Goal: Information Seeking & Learning: Understand process/instructions

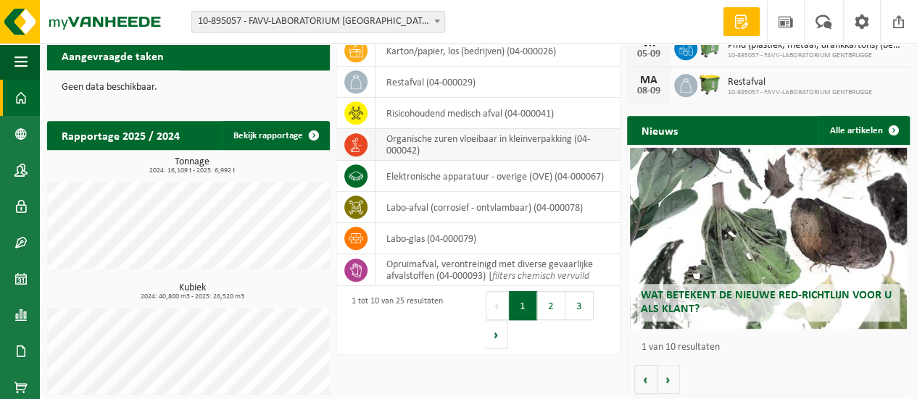
scroll to position [355, 0]
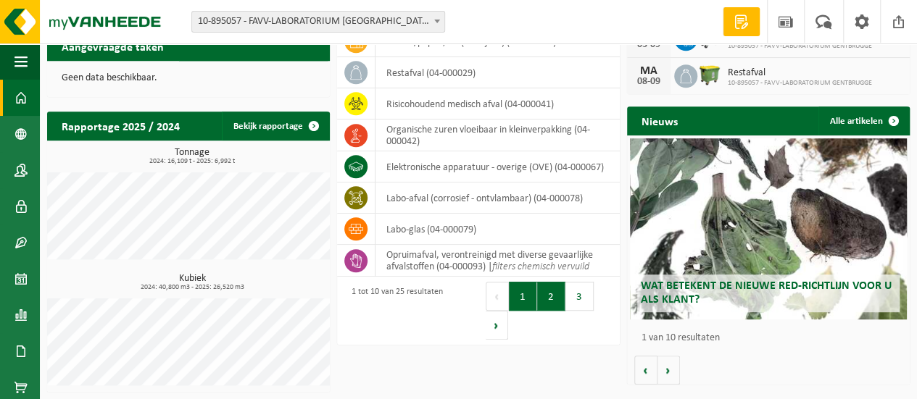
click at [543, 300] on button "2" at bounding box center [551, 296] width 28 height 29
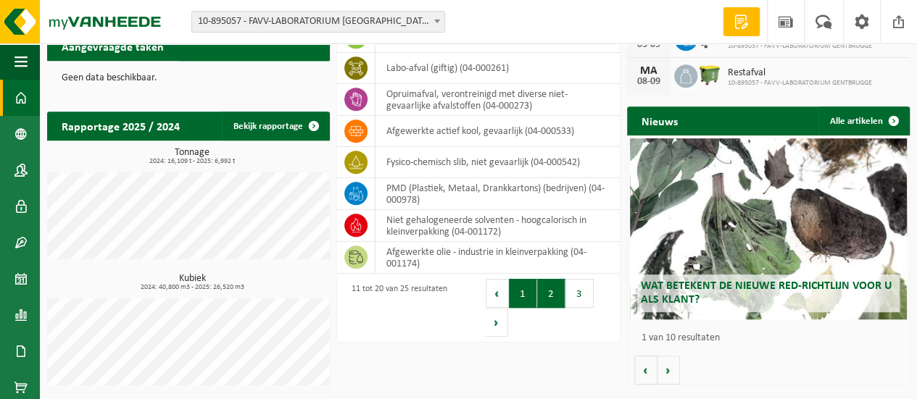
click at [526, 299] on button "1" at bounding box center [523, 293] width 28 height 29
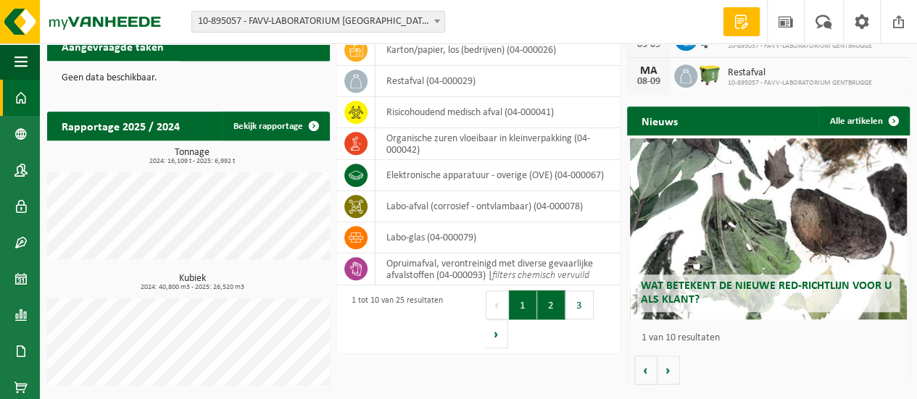
click at [540, 294] on button "2" at bounding box center [551, 305] width 28 height 29
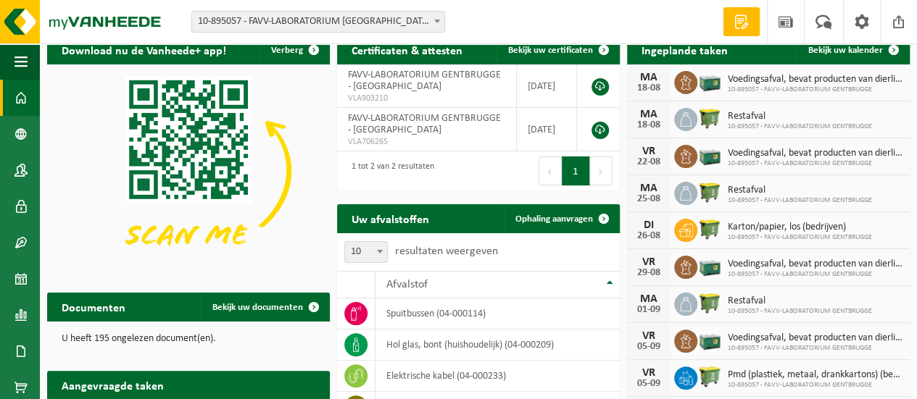
scroll to position [0, 0]
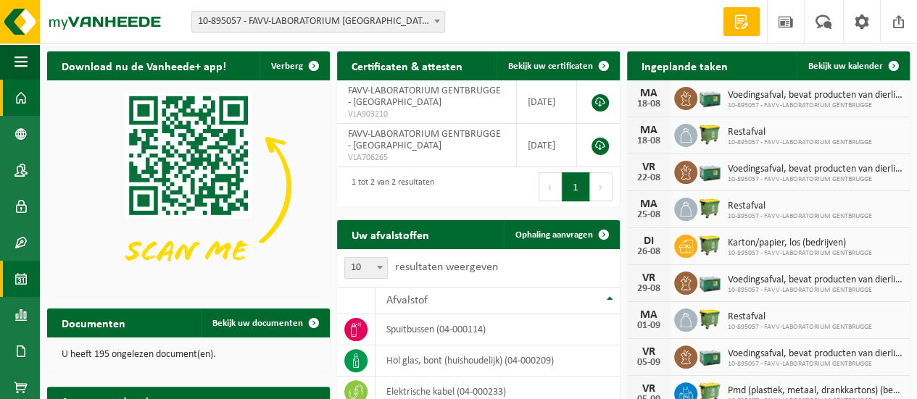
click at [20, 275] on span at bounding box center [21, 279] width 13 height 36
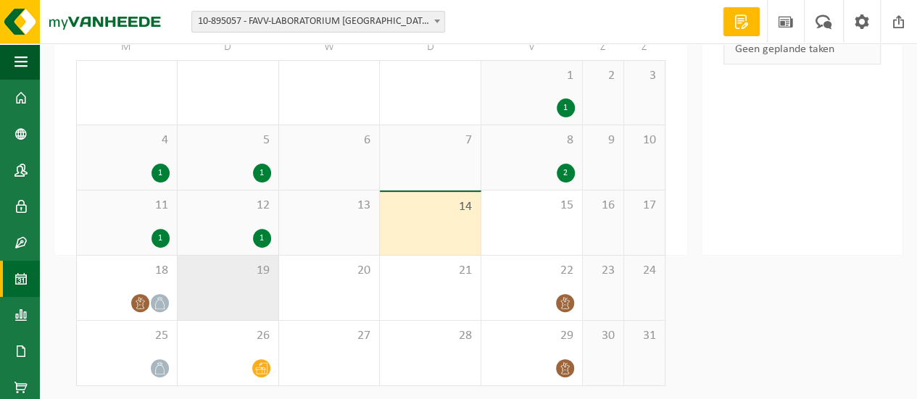
scroll to position [138, 0]
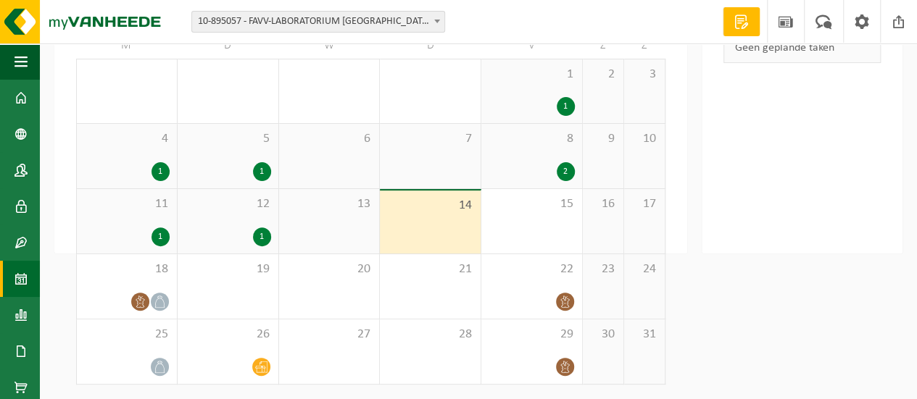
click at [746, 21] on span at bounding box center [742, 22] width 22 height 15
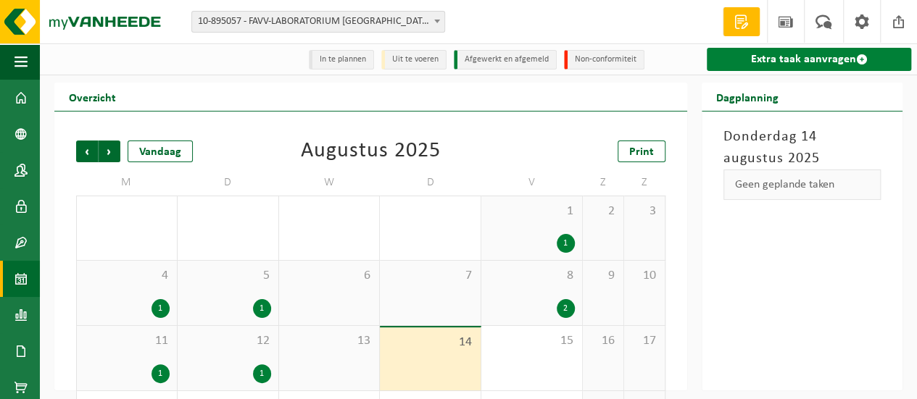
click at [771, 62] on link "Extra taak aanvragen" at bounding box center [809, 59] width 205 height 23
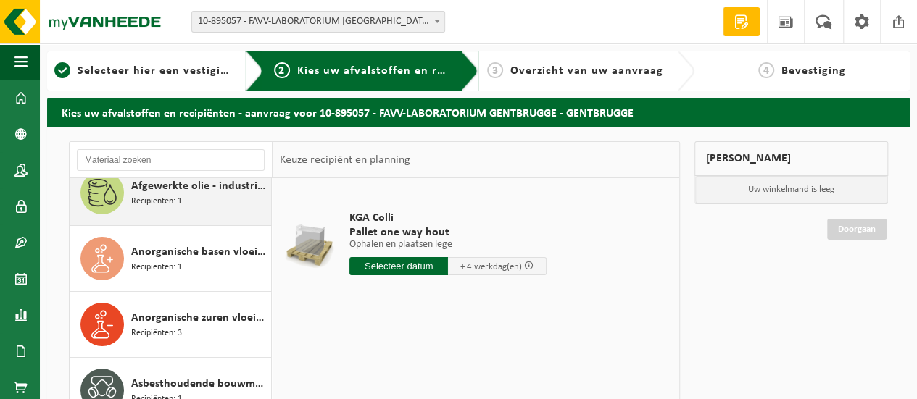
scroll to position [109, 0]
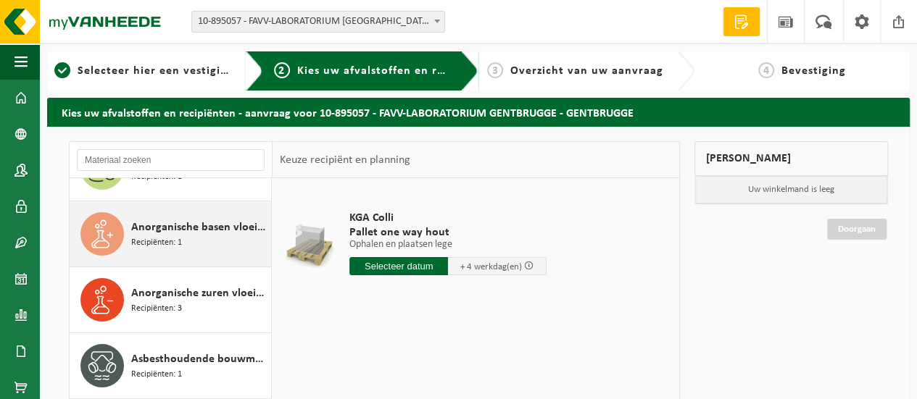
click at [215, 228] on span "Anorganische basen vloeibaar in kleinverpakking" at bounding box center [199, 227] width 136 height 17
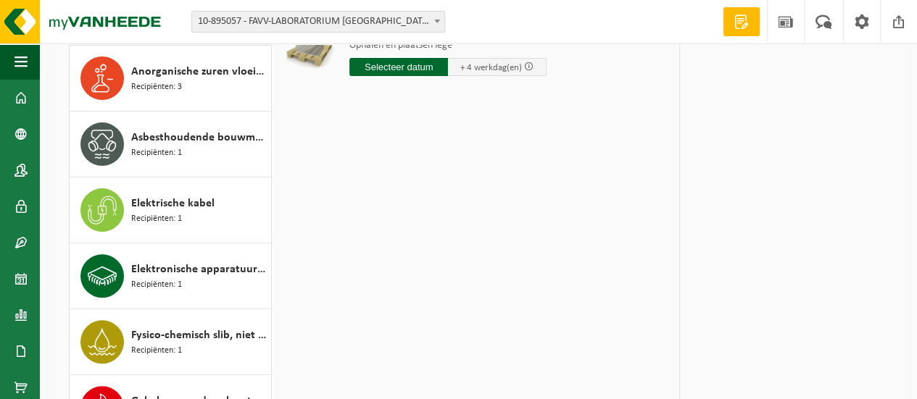
scroll to position [0, 0]
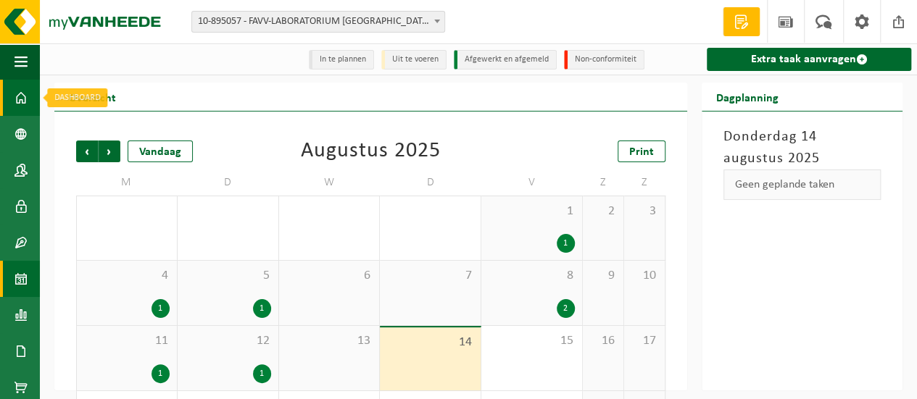
click at [21, 88] on span at bounding box center [21, 98] width 13 height 36
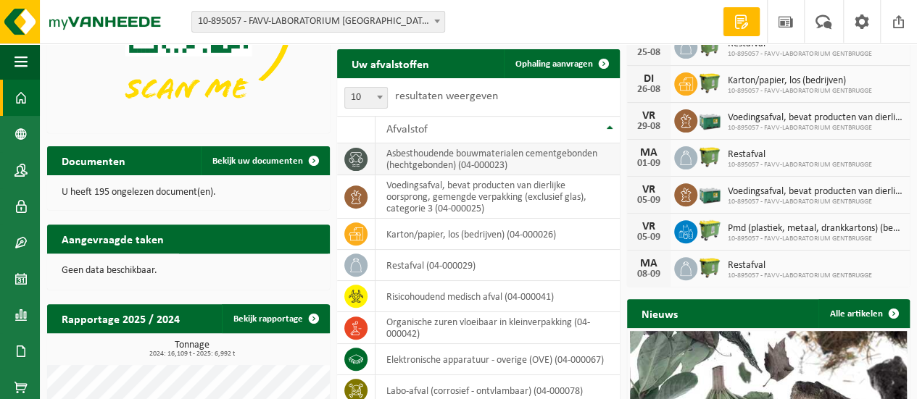
scroll to position [163, 0]
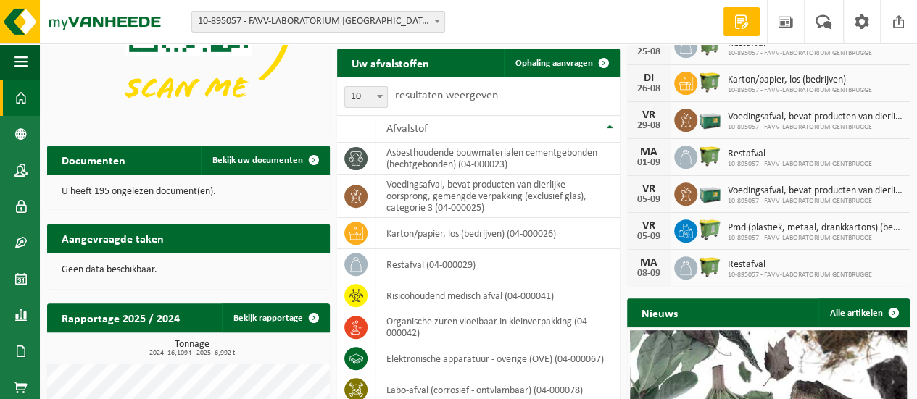
click at [369, 65] on h2 "Uw afvalstoffen" at bounding box center [390, 63] width 107 height 28
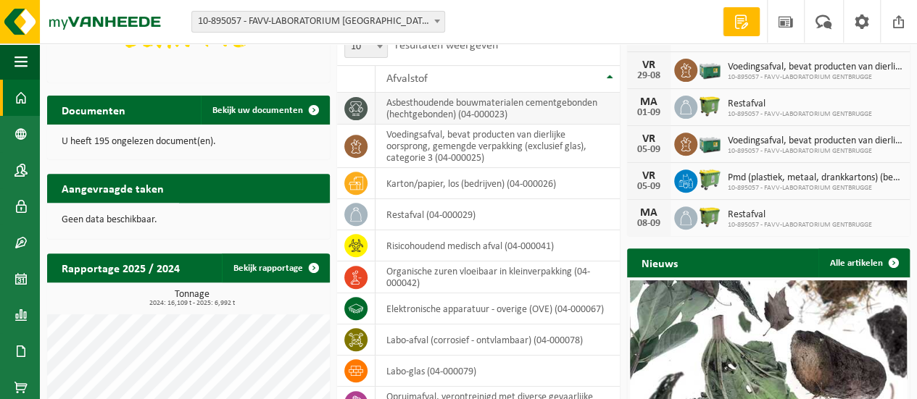
scroll to position [218, 0]
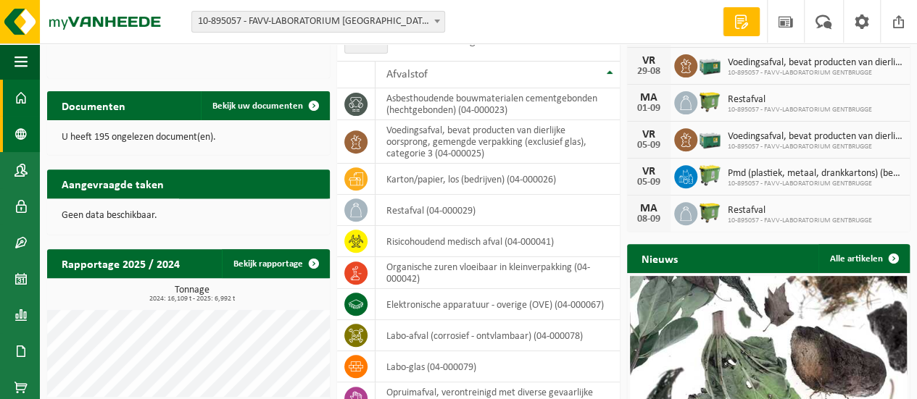
click at [17, 134] on span at bounding box center [21, 134] width 13 height 36
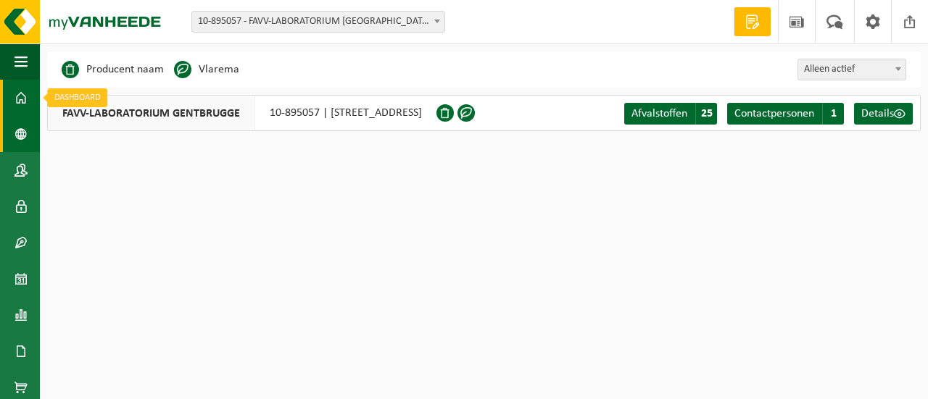
click at [25, 89] on span at bounding box center [21, 98] width 13 height 36
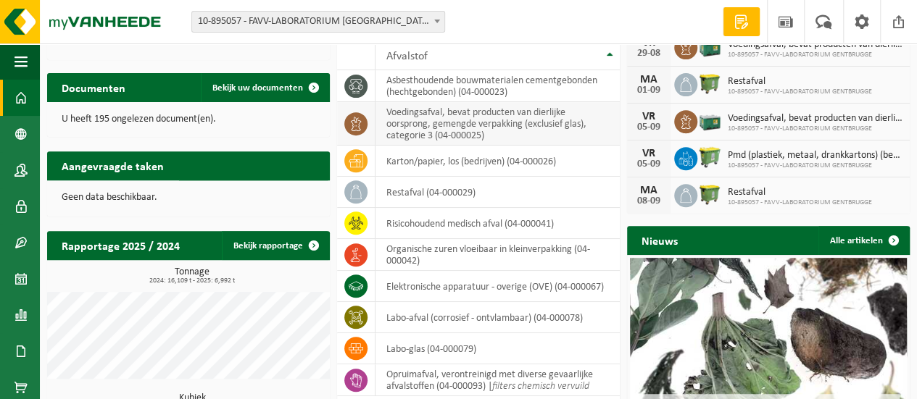
scroll to position [290, 0]
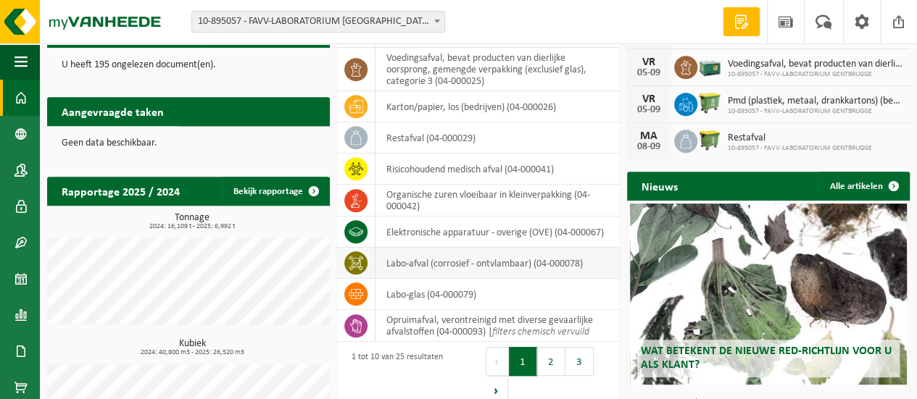
click at [357, 262] on icon at bounding box center [356, 263] width 15 height 15
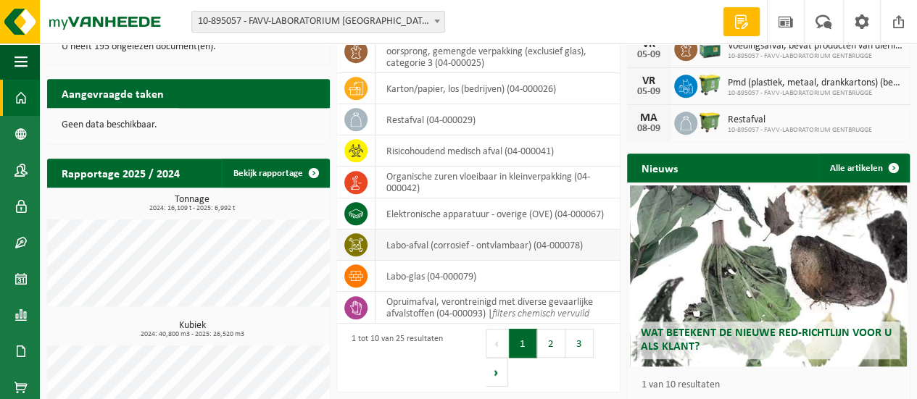
scroll to position [73, 0]
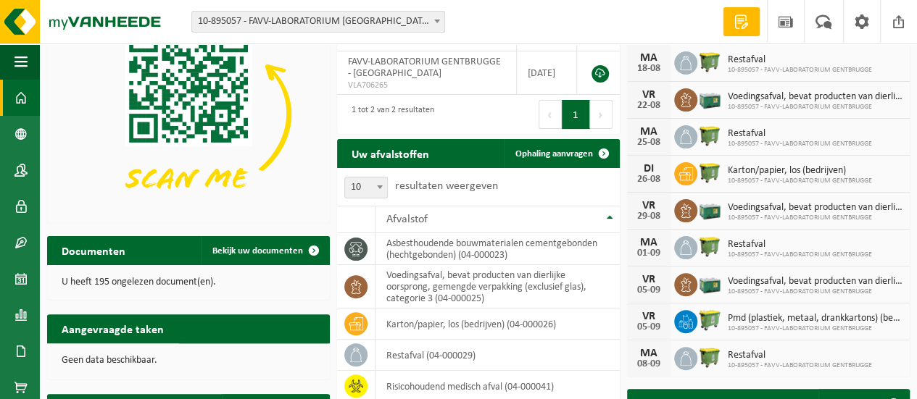
click at [428, 146] on h2 "Uw afvalstoffen" at bounding box center [390, 153] width 107 height 28
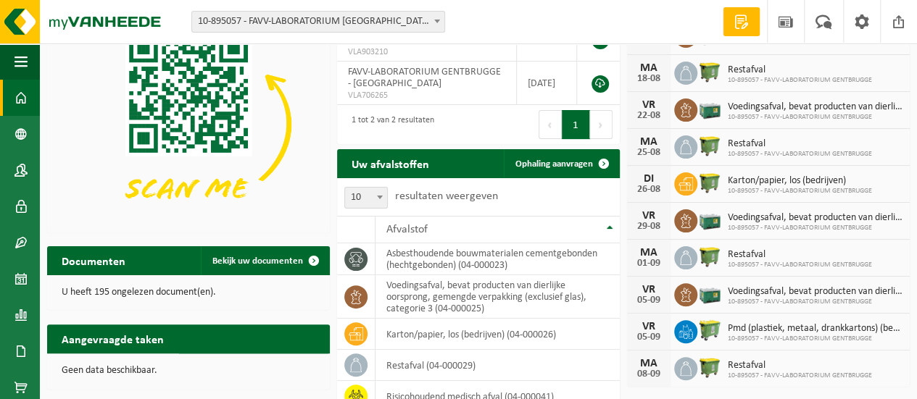
scroll to position [54, 0]
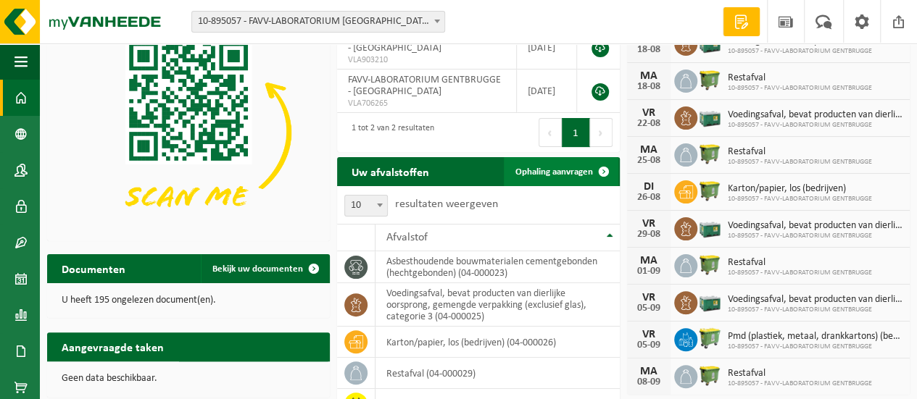
click at [534, 168] on span "Ophaling aanvragen" at bounding box center [554, 171] width 78 height 9
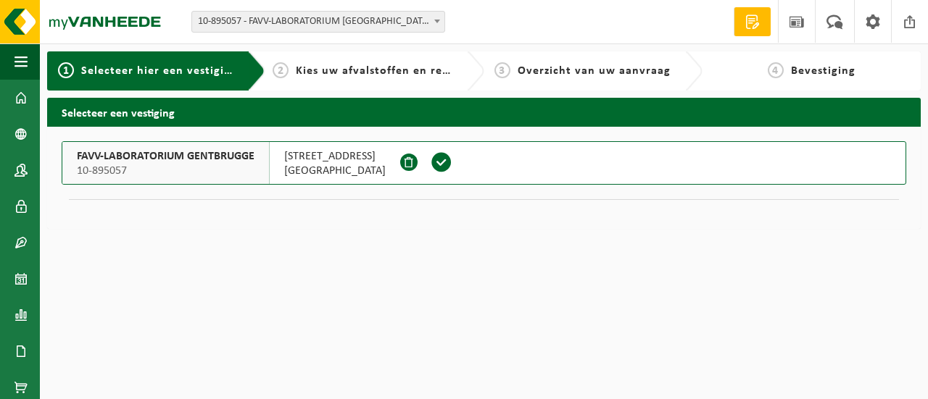
click at [344, 73] on span "Kies uw afvalstoffen en recipiënten" at bounding box center [395, 71] width 199 height 12
click at [20, 94] on span at bounding box center [21, 98] width 13 height 36
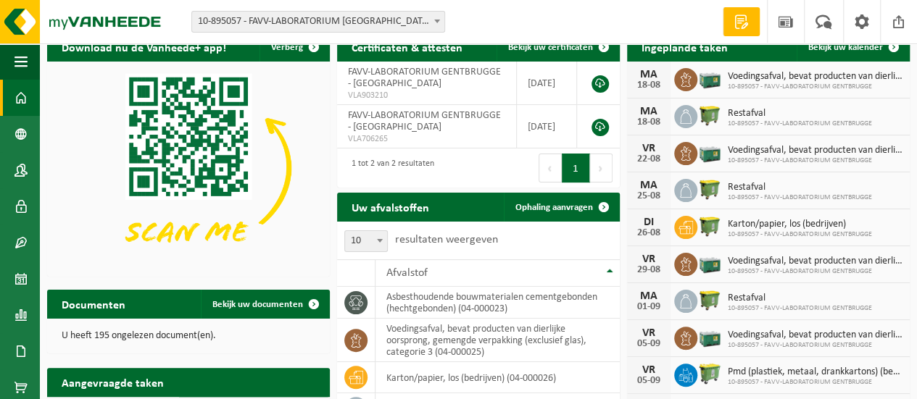
scroll to position [12, 0]
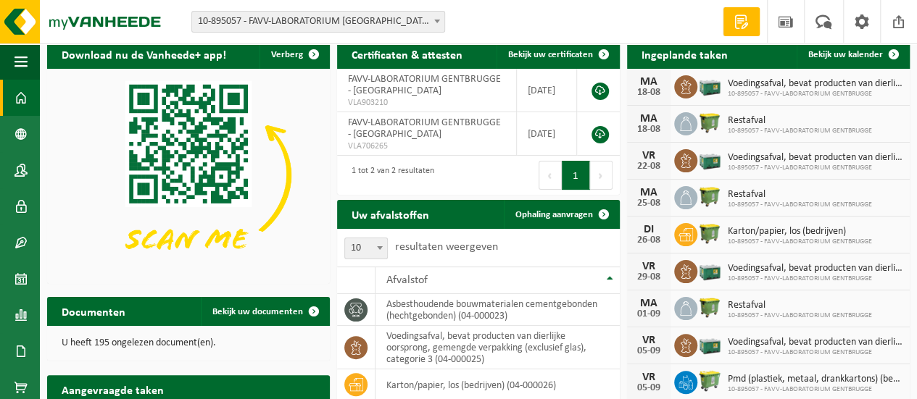
click at [386, 211] on h2 "Uw afvalstoffen" at bounding box center [390, 214] width 107 height 28
click at [403, 247] on label "resultaten weergeven" at bounding box center [446, 247] width 103 height 12
click at [392, 237] on select "10 25 50 100" at bounding box center [370, 236] width 44 height 1
click at [376, 252] on span at bounding box center [380, 248] width 15 height 19
select select "25"
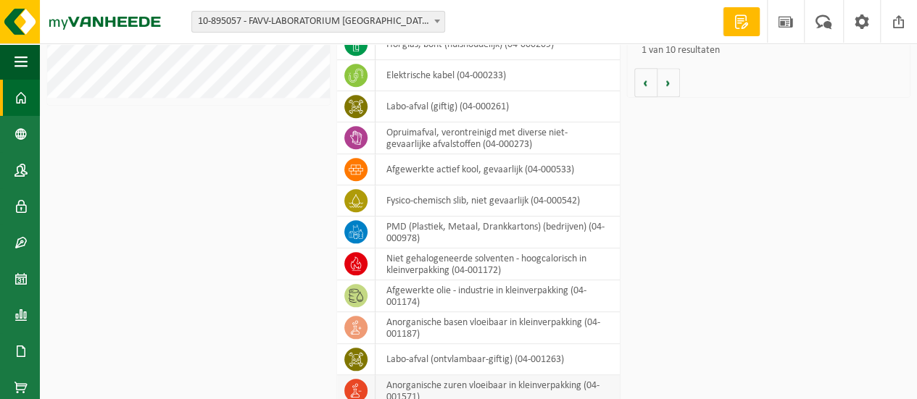
scroll to position [628, 0]
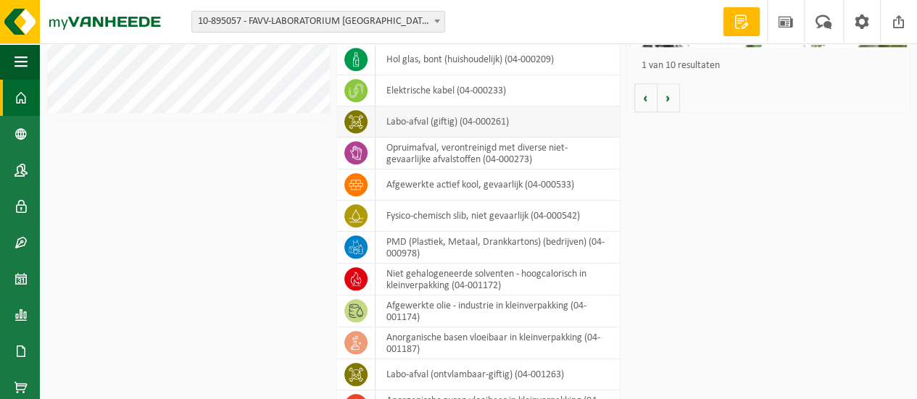
click at [349, 117] on icon at bounding box center [356, 122] width 15 height 15
click at [409, 120] on td "labo-afval (giftig) (04-000261)" at bounding box center [498, 122] width 244 height 31
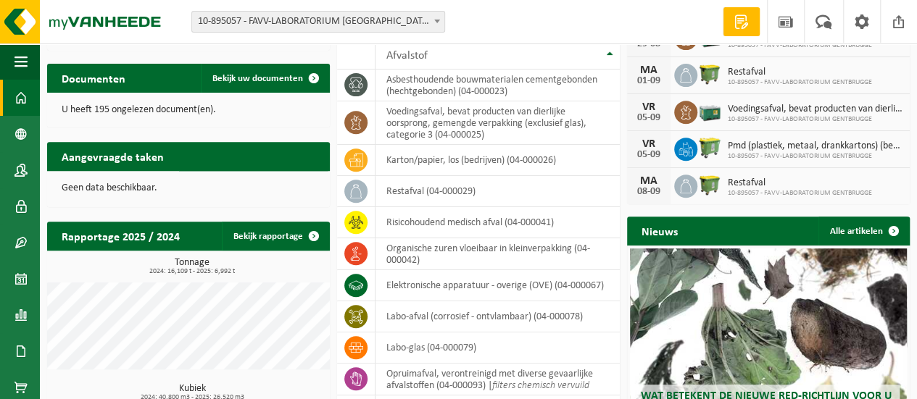
scroll to position [193, 0]
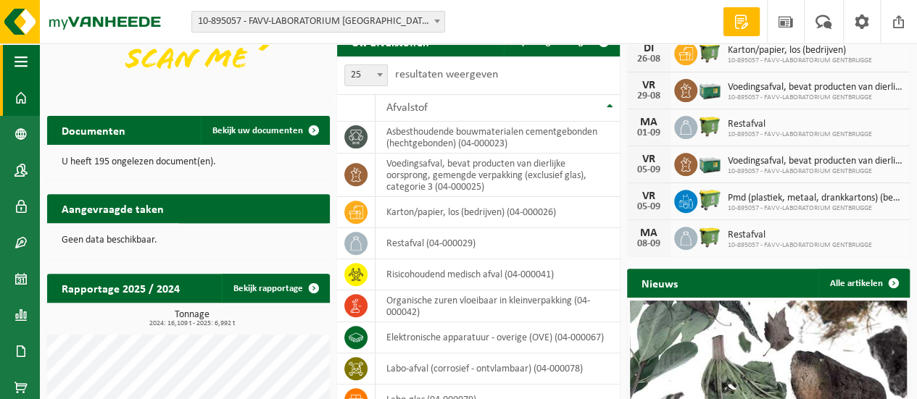
click at [13, 53] on button "Navigatie" at bounding box center [20, 62] width 40 height 36
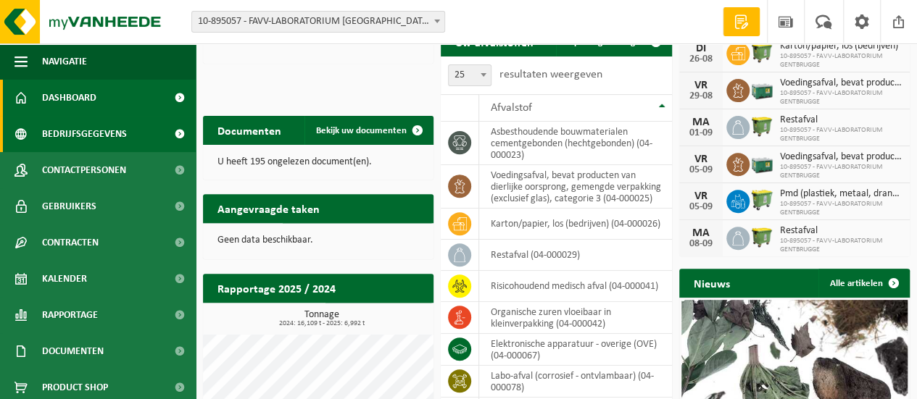
click at [171, 133] on span at bounding box center [179, 134] width 33 height 36
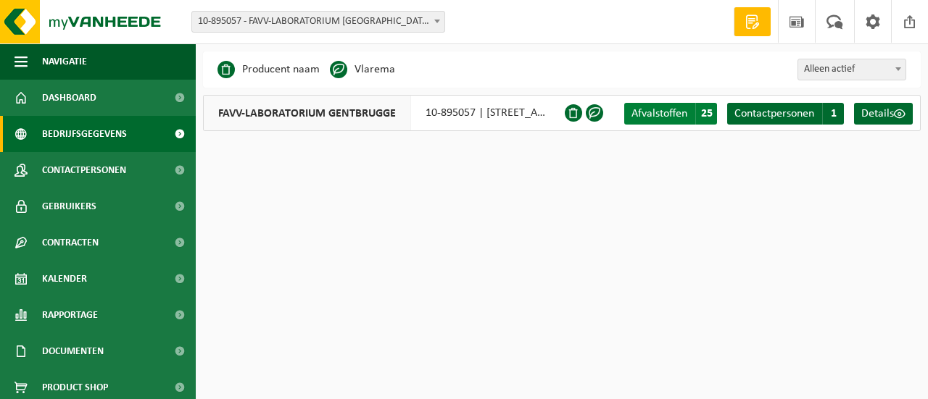
click at [654, 108] on span "Afvalstoffen" at bounding box center [660, 114] width 56 height 12
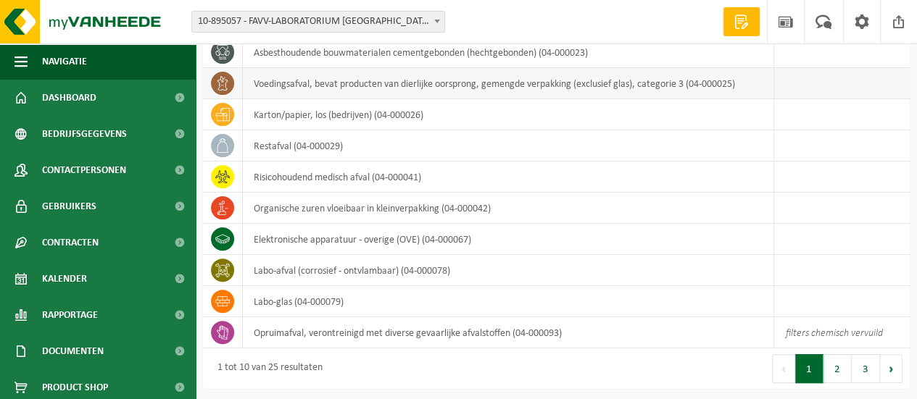
scroll to position [115, 0]
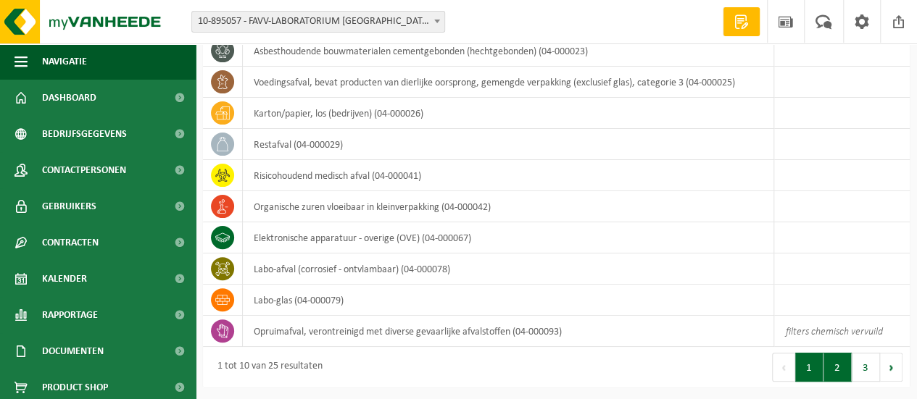
click at [842, 367] on button "2" at bounding box center [838, 367] width 28 height 29
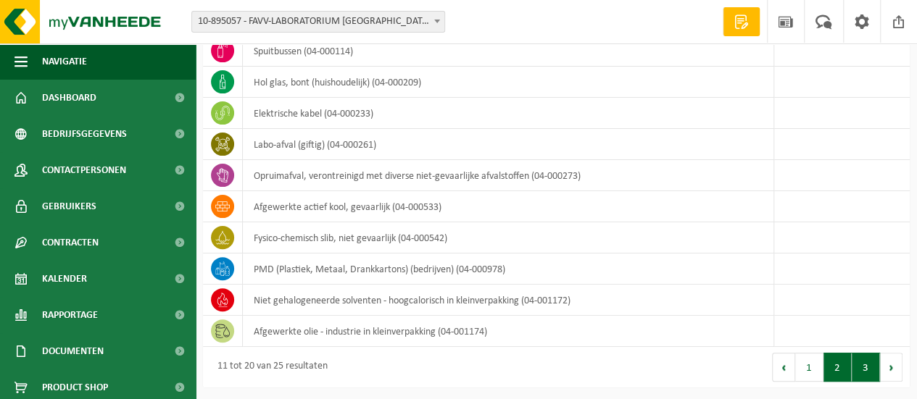
click at [860, 370] on button "3" at bounding box center [866, 367] width 28 height 29
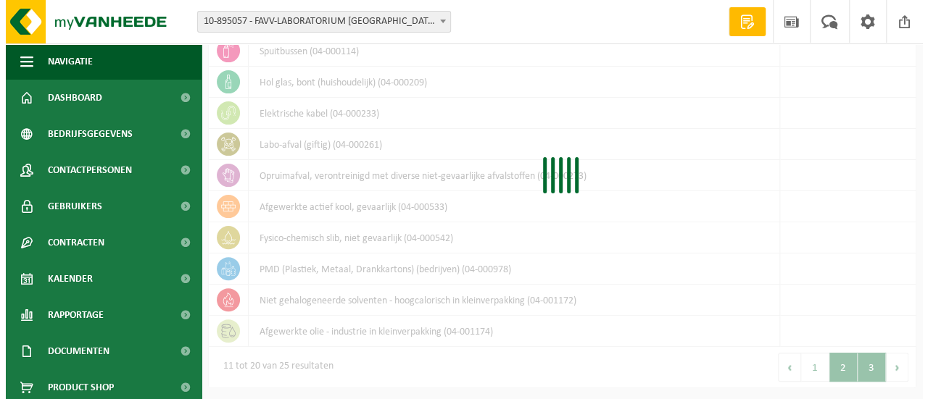
scroll to position [0, 0]
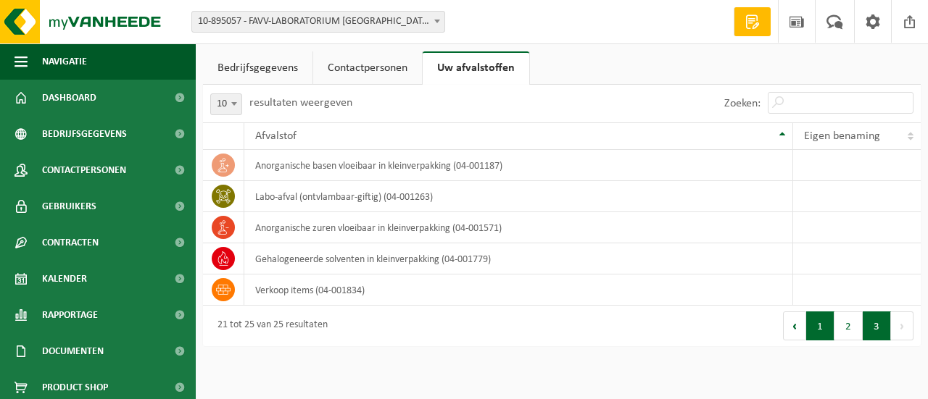
click at [813, 327] on button "1" at bounding box center [820, 326] width 28 height 29
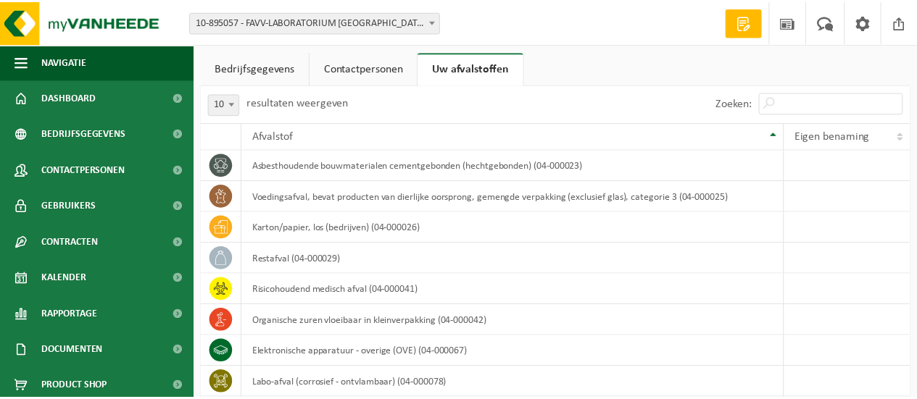
scroll to position [115, 0]
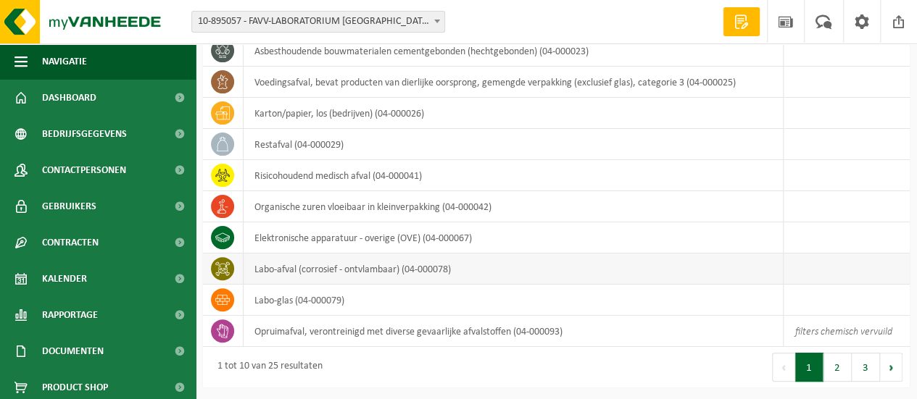
click at [219, 269] on icon at bounding box center [222, 269] width 15 height 15
click at [254, 268] on td "labo-afval (corrosief - ontvlambaar) (04-000078)" at bounding box center [514, 269] width 540 height 31
click at [272, 273] on td "labo-afval (corrosief - ontvlambaar) (04-000078)" at bounding box center [514, 269] width 540 height 31
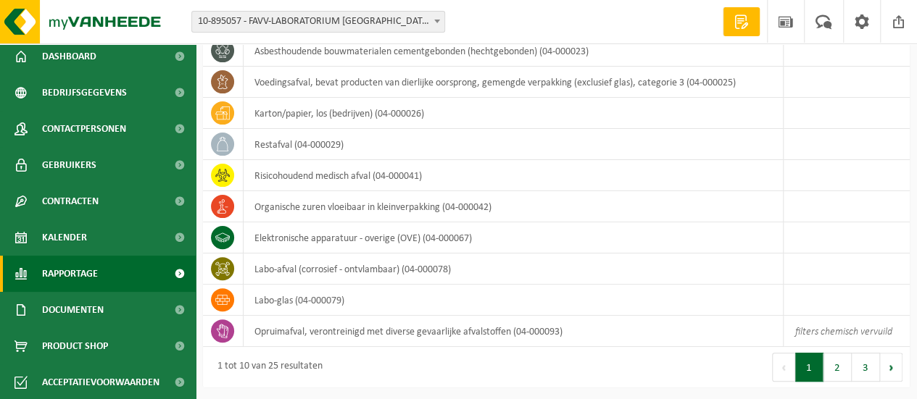
scroll to position [42, 0]
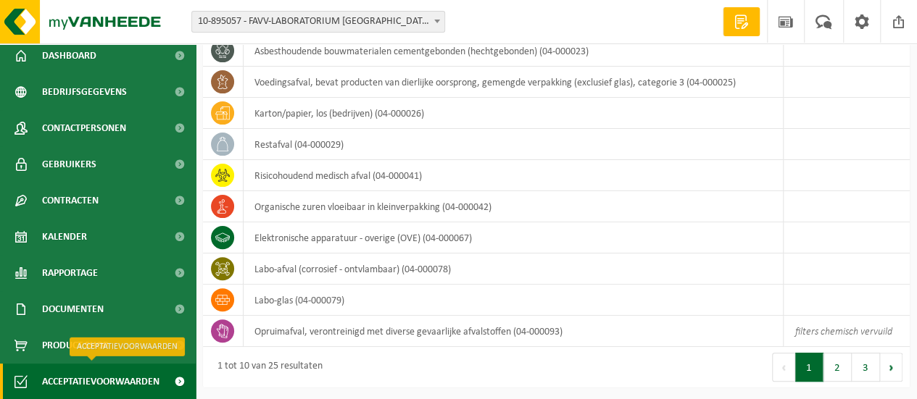
click at [87, 381] on span "Acceptatievoorwaarden" at bounding box center [100, 382] width 117 height 36
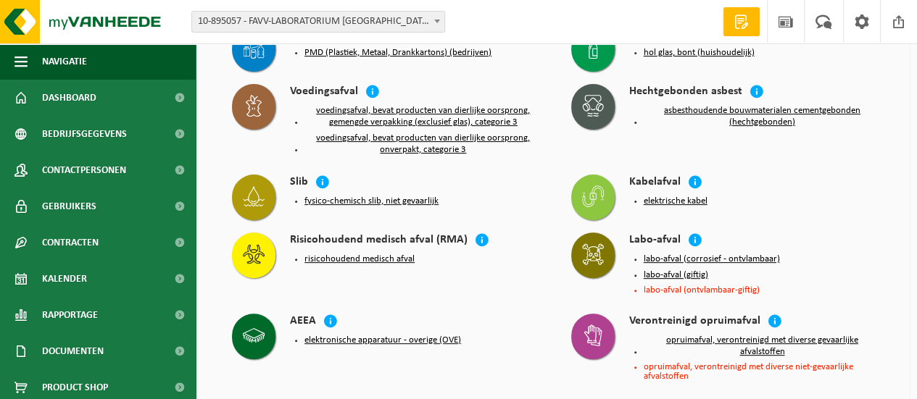
scroll to position [145, 0]
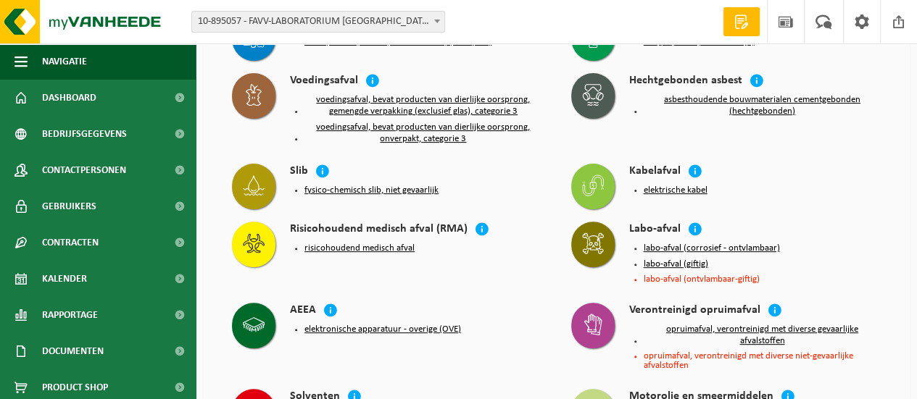
click at [658, 250] on button "labo-afval (corrosief - ontvlambaar)" at bounding box center [712, 249] width 136 height 12
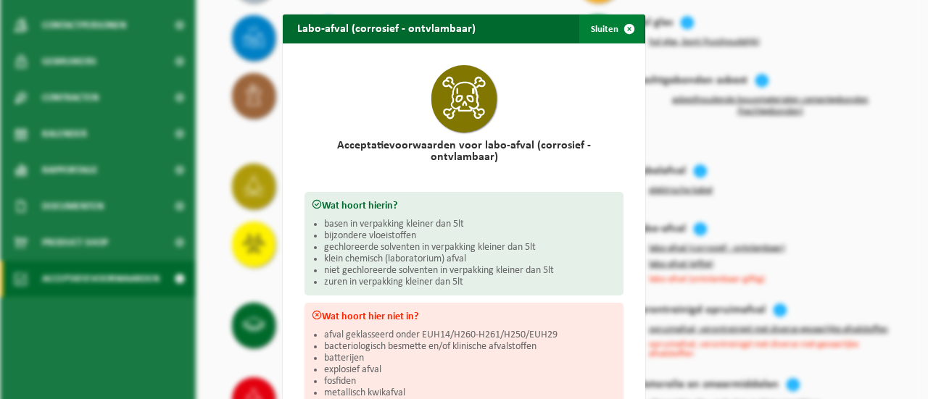
click at [624, 28] on span "button" at bounding box center [629, 29] width 29 height 29
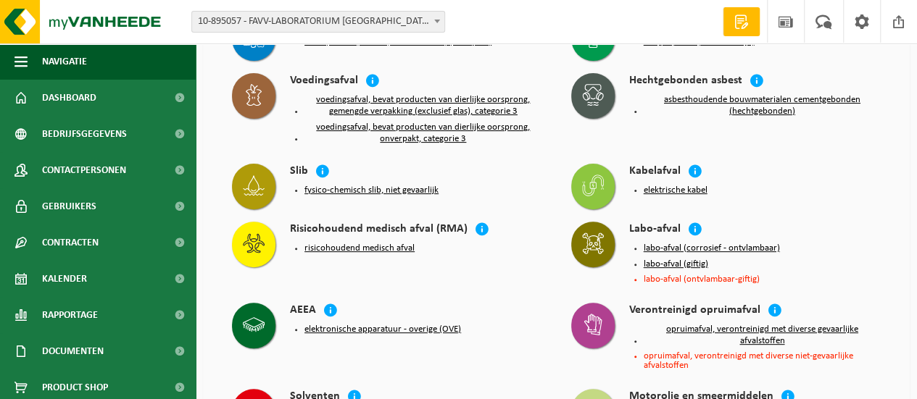
click at [648, 247] on button "labo-afval (corrosief - ontvlambaar)" at bounding box center [712, 249] width 136 height 12
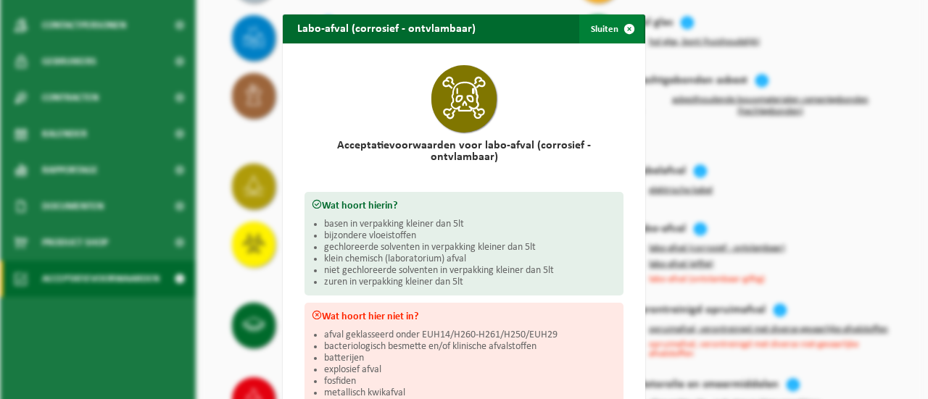
click at [626, 28] on span "button" at bounding box center [629, 29] width 29 height 29
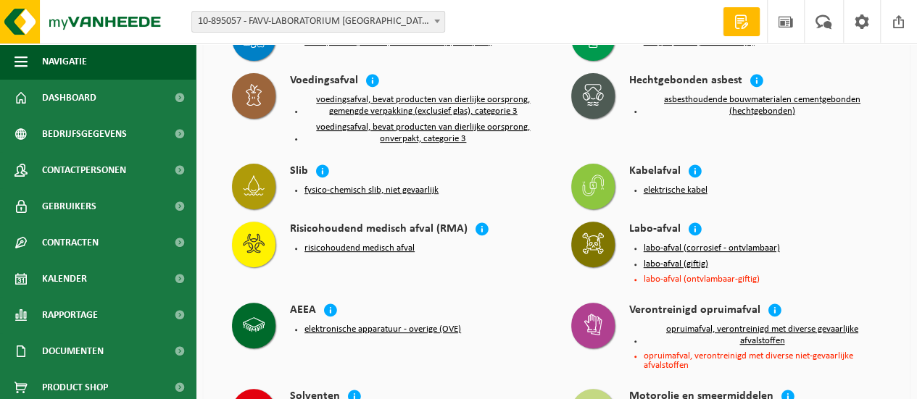
click at [667, 278] on li "labo-afval (ontvlambaar-giftig)" at bounding box center [763, 279] width 238 height 9
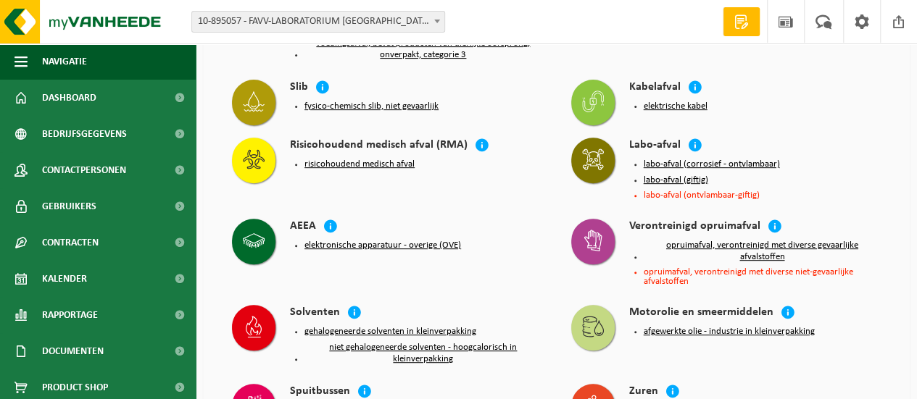
scroll to position [236, 0]
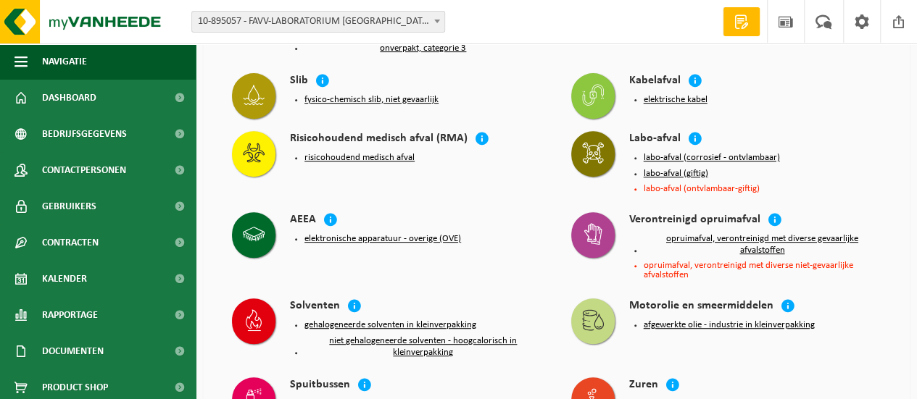
click at [661, 184] on li "labo-afval (ontvlambaar-giftig)" at bounding box center [763, 188] width 238 height 9
click at [655, 189] on li "labo-afval (ontvlambaar-giftig)" at bounding box center [763, 188] width 238 height 9
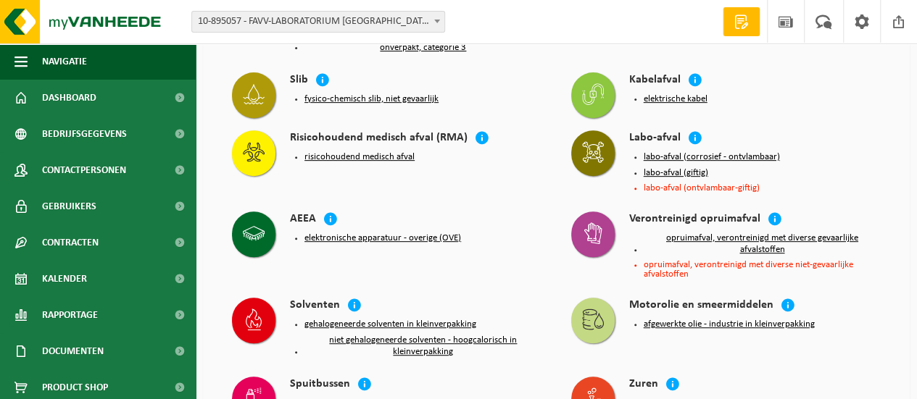
scroll to position [181, 0]
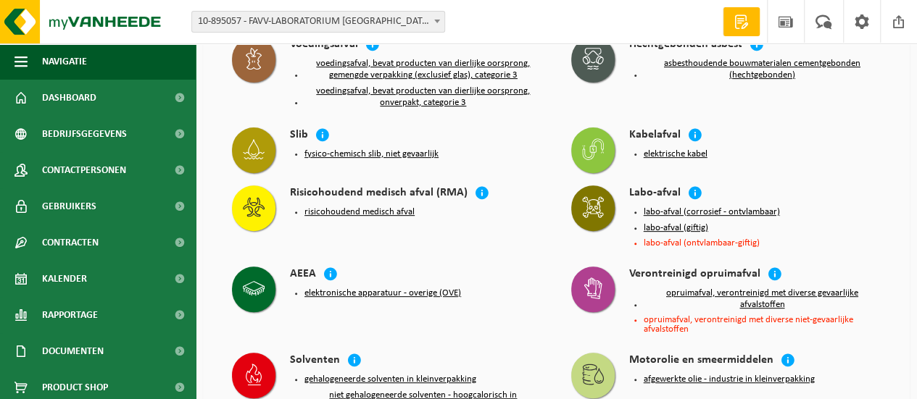
click at [658, 247] on li "labo-afval (ontvlambaar-giftig)" at bounding box center [763, 243] width 238 height 9
click at [661, 244] on li "labo-afval (ontvlambaar-giftig)" at bounding box center [763, 243] width 238 height 9
drag, startPoint x: 661, startPoint y: 244, endPoint x: 648, endPoint y: 243, distance: 12.4
click at [648, 243] on li "labo-afval (ontvlambaar-giftig)" at bounding box center [763, 243] width 238 height 9
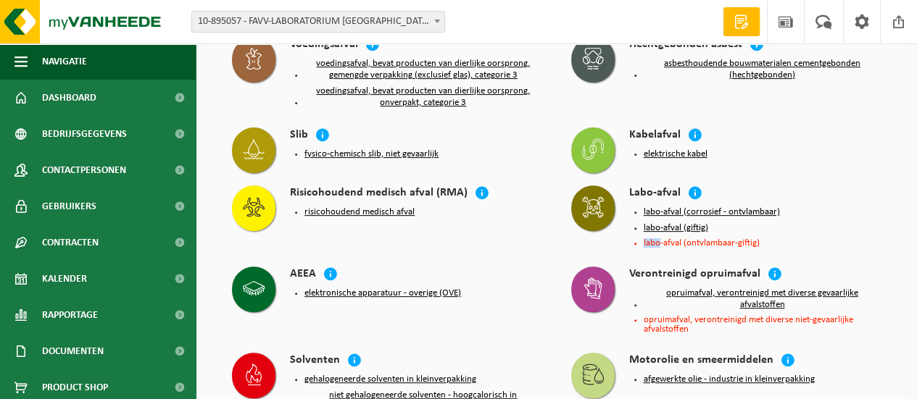
scroll to position [0, 0]
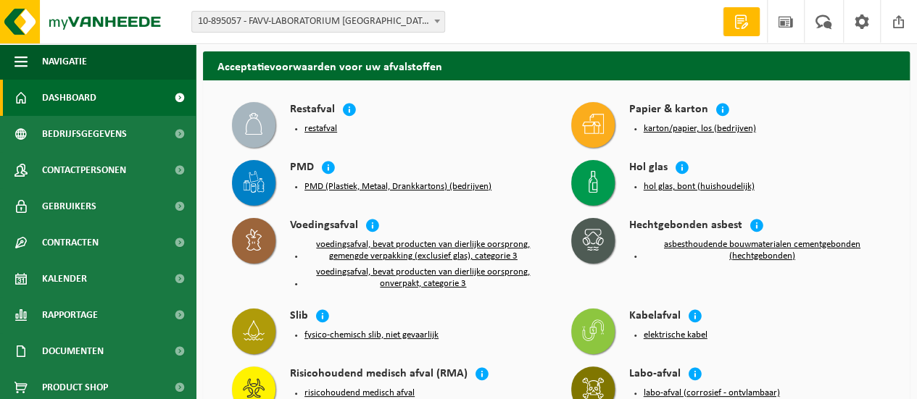
click at [40, 96] on link "Dashboard" at bounding box center [98, 98] width 196 height 36
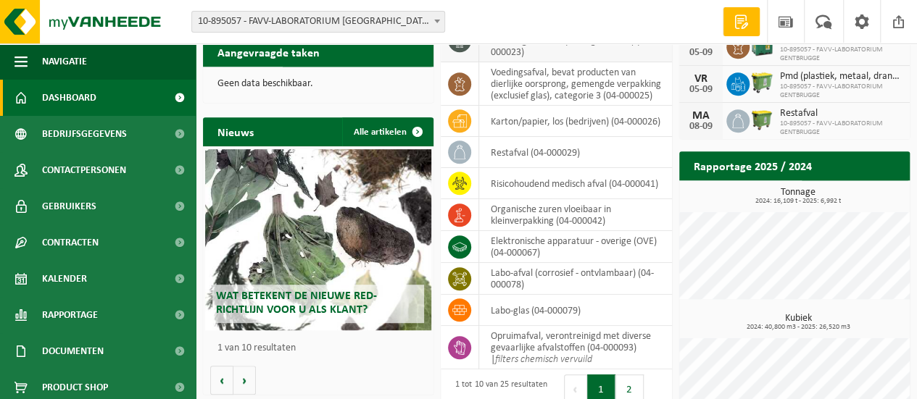
scroll to position [344, 0]
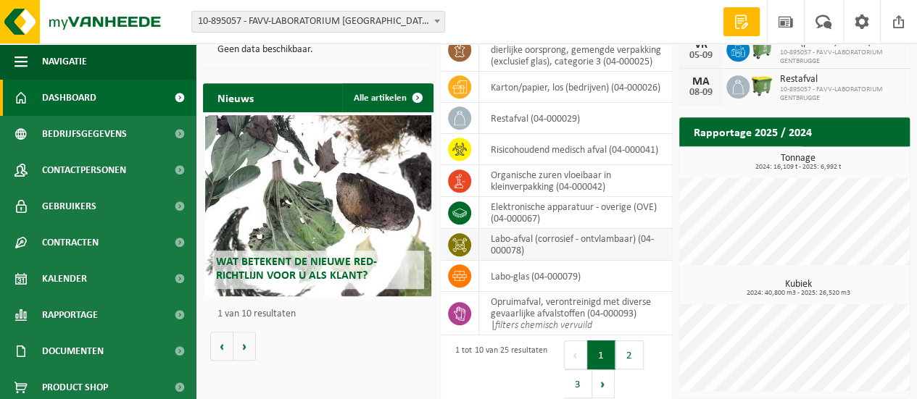
click at [514, 250] on td "labo-afval (corrosief - ontvlambaar) (04-000078)" at bounding box center [575, 245] width 192 height 32
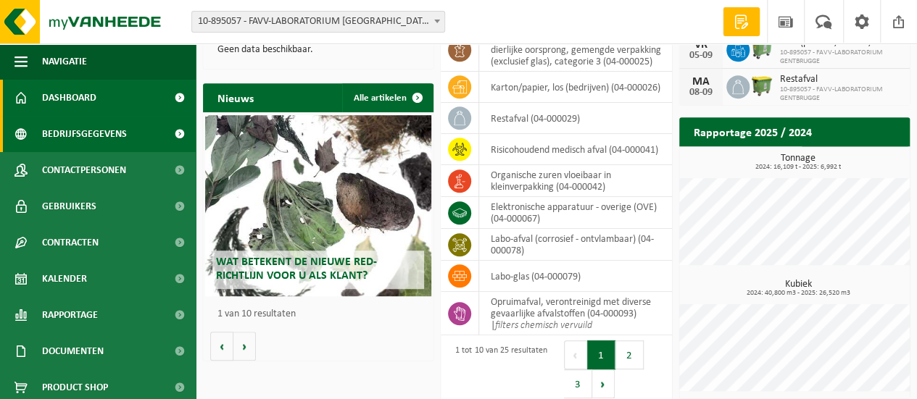
click at [165, 134] on span at bounding box center [179, 134] width 33 height 36
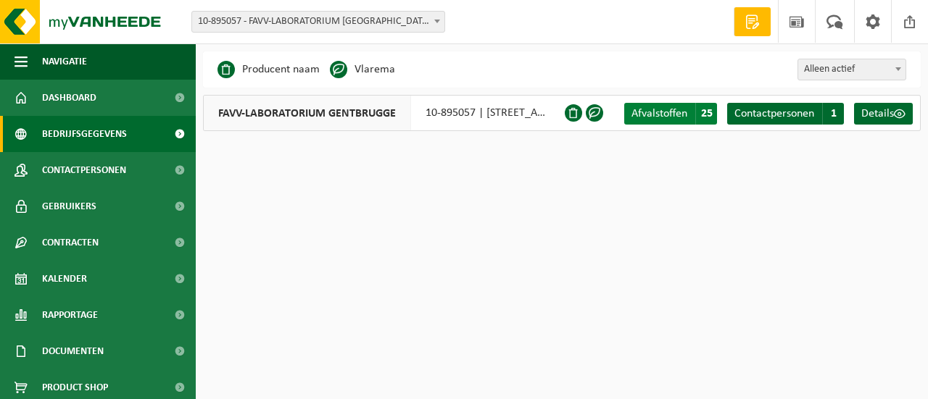
click at [658, 117] on span "Afvalstoffen" at bounding box center [660, 114] width 56 height 12
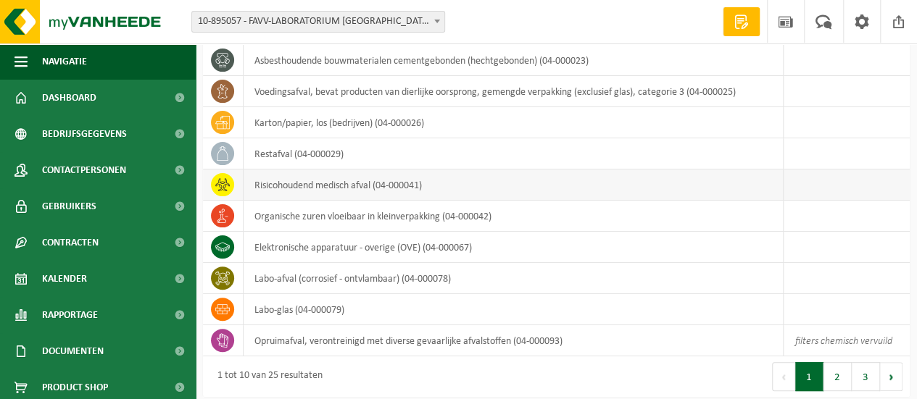
scroll to position [109, 0]
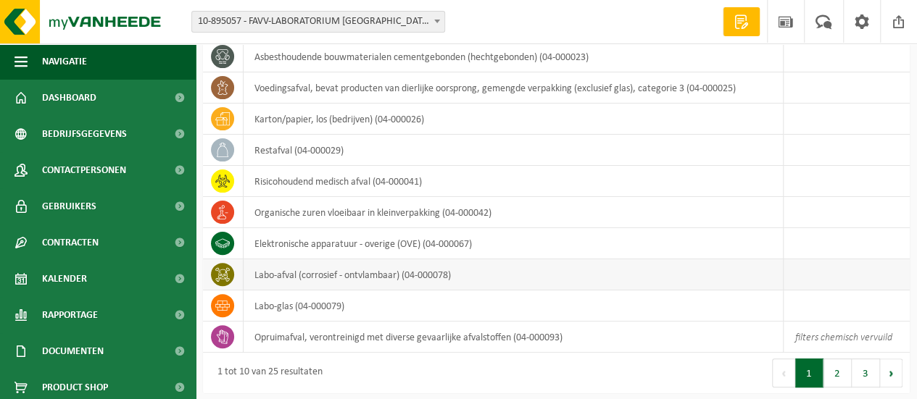
click at [219, 274] on icon at bounding box center [222, 275] width 15 height 15
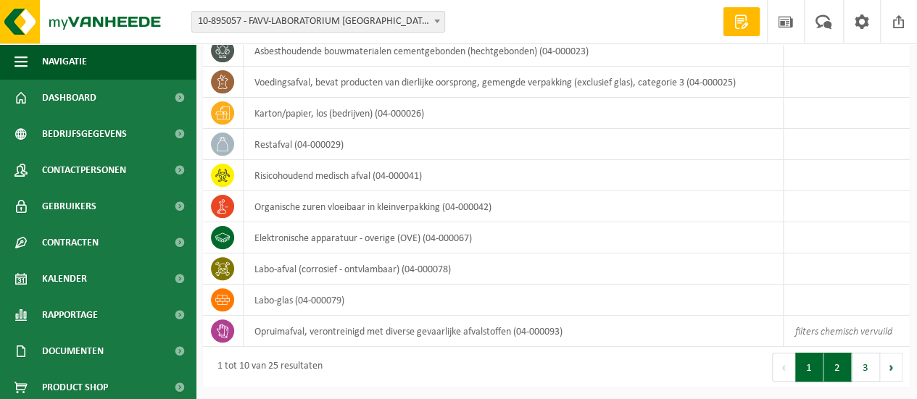
click at [844, 375] on button "2" at bounding box center [838, 367] width 28 height 29
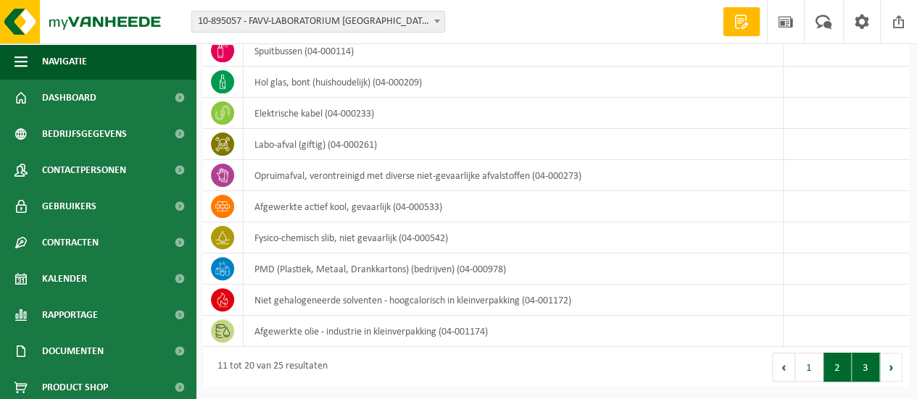
click at [858, 366] on button "3" at bounding box center [866, 367] width 28 height 29
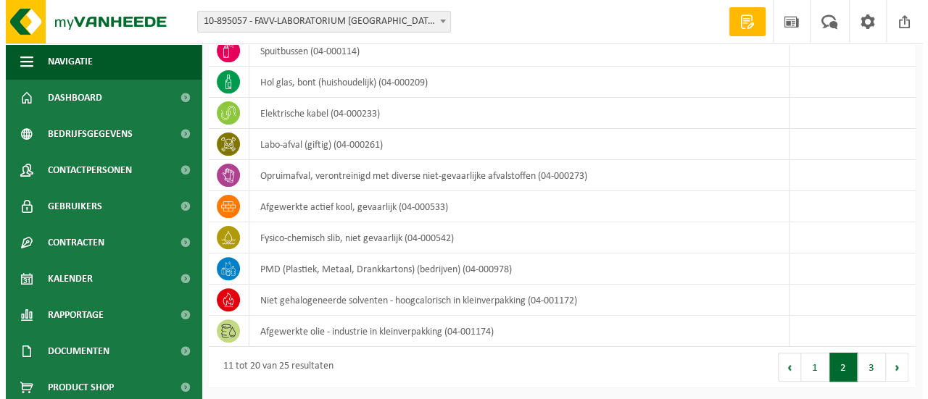
scroll to position [0, 0]
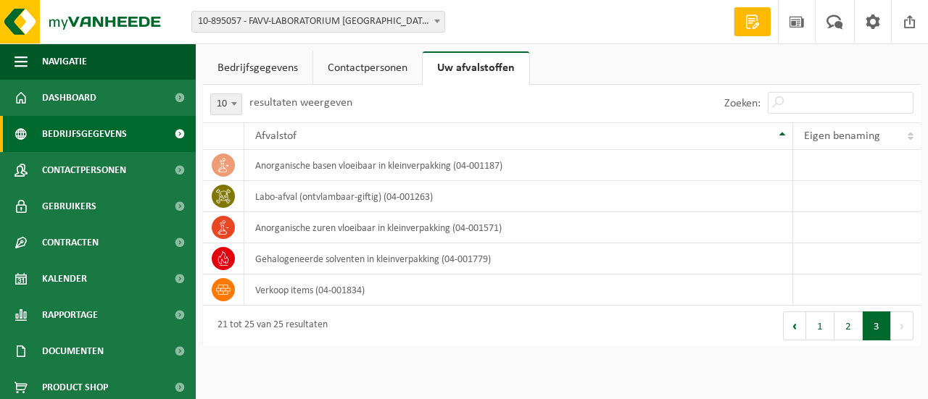
click at [170, 131] on span at bounding box center [179, 134] width 33 height 36
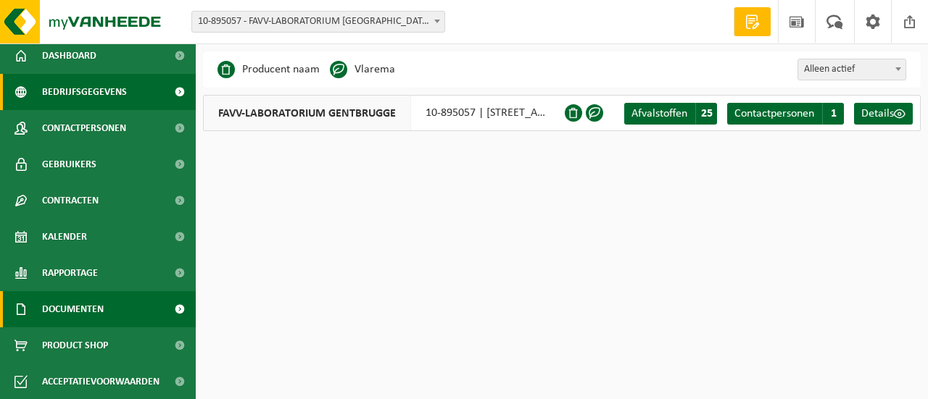
scroll to position [42, 0]
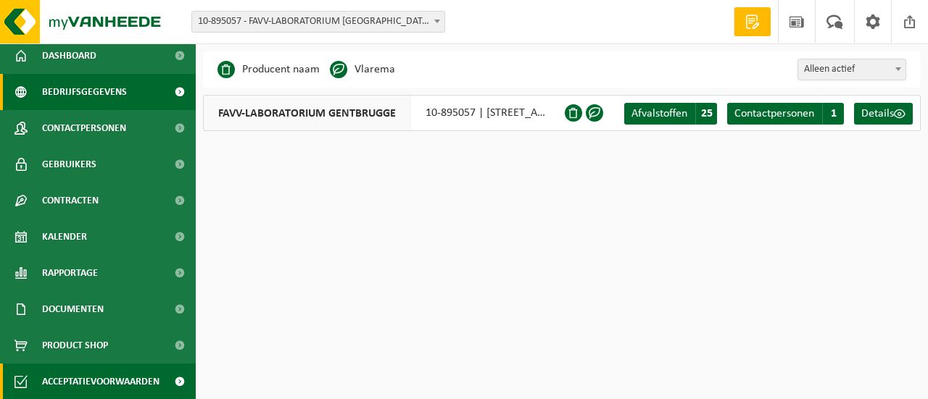
click at [77, 377] on span "Acceptatievoorwaarden" at bounding box center [100, 382] width 117 height 36
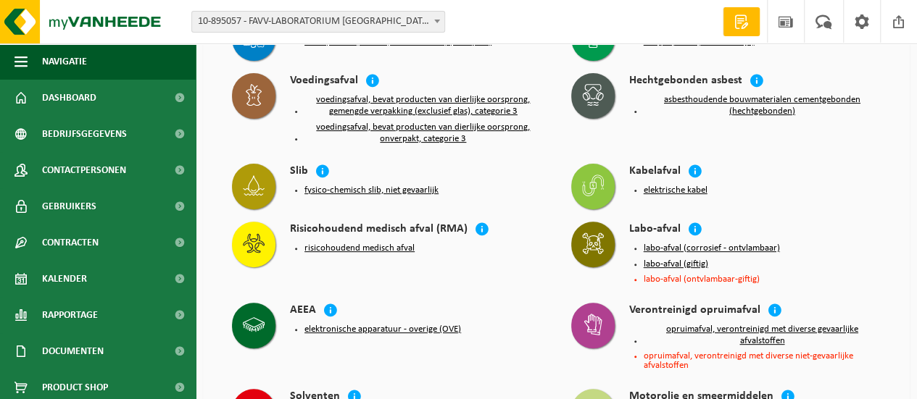
scroll to position [181, 0]
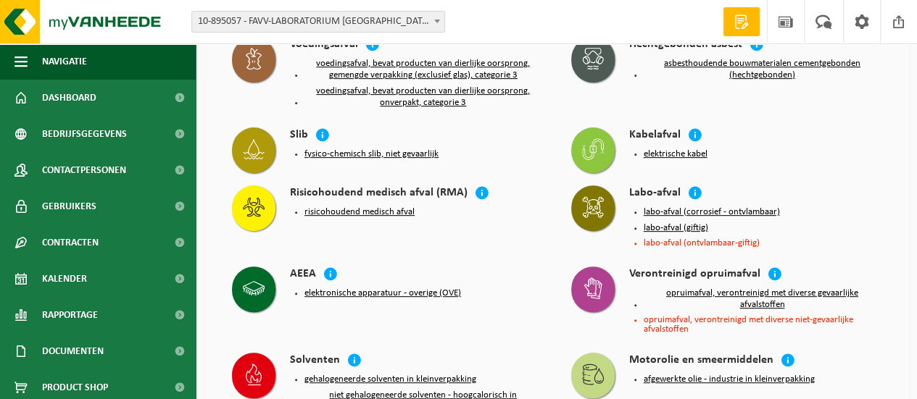
click at [743, 244] on li "labo-afval (ontvlambaar-giftig)" at bounding box center [763, 243] width 238 height 9
click at [741, 292] on button "opruimafval, verontreinigd met diverse gevaarlijke afvalstoffen" at bounding box center [763, 299] width 238 height 23
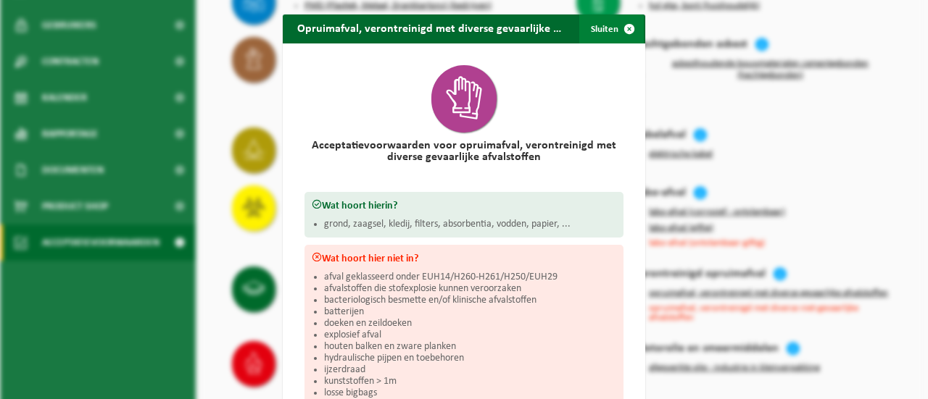
click at [621, 25] on span "button" at bounding box center [629, 29] width 29 height 29
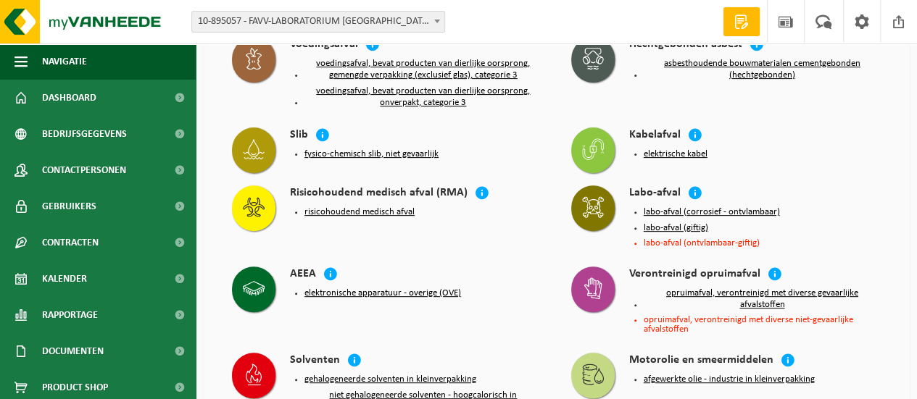
click at [722, 317] on li "opruimafval, verontreinigd met diverse niet-gevaarlijke afvalstoffen" at bounding box center [763, 324] width 238 height 19
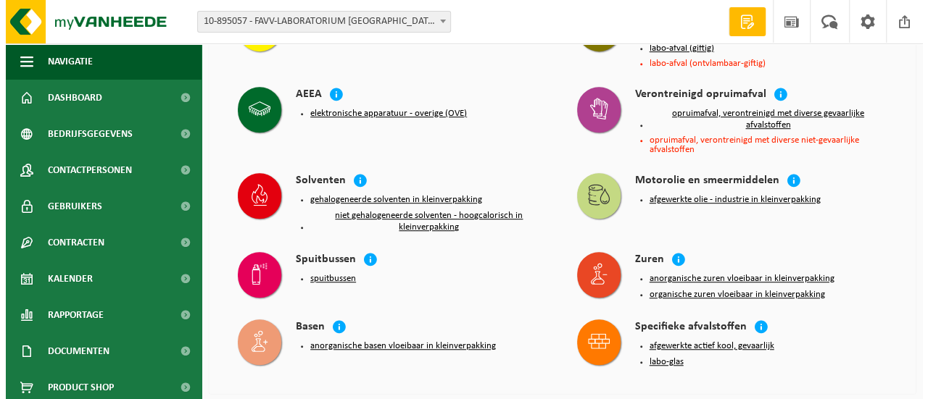
scroll to position [363, 0]
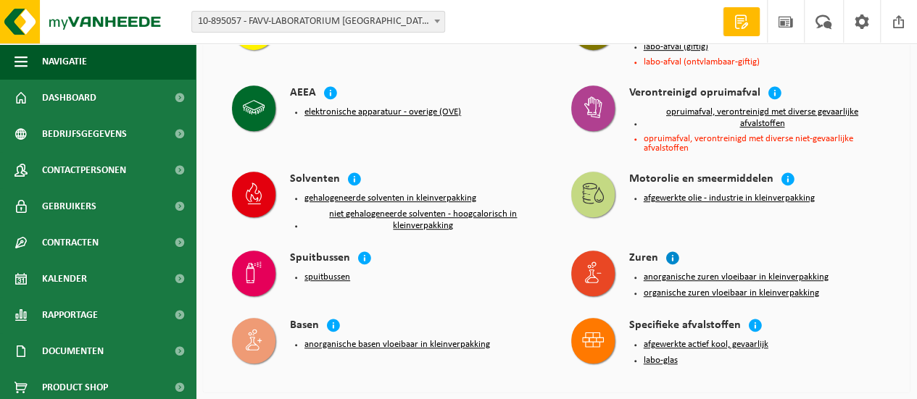
click at [669, 255] on icon at bounding box center [673, 258] width 15 height 15
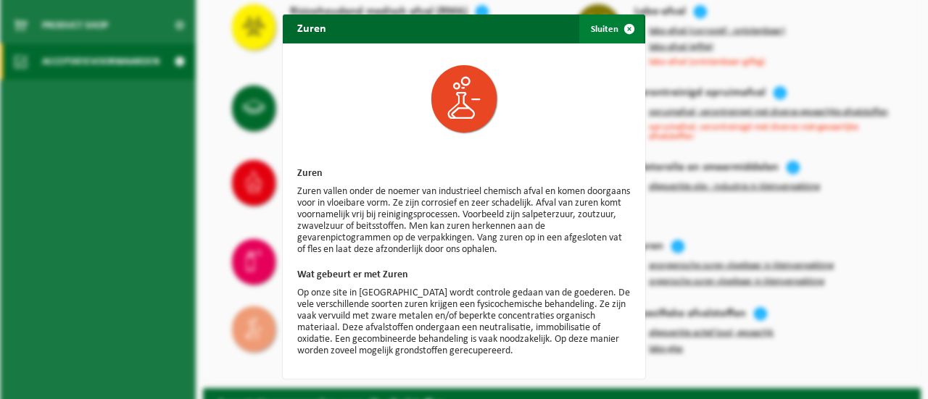
click at [621, 30] on span "button" at bounding box center [629, 29] width 29 height 29
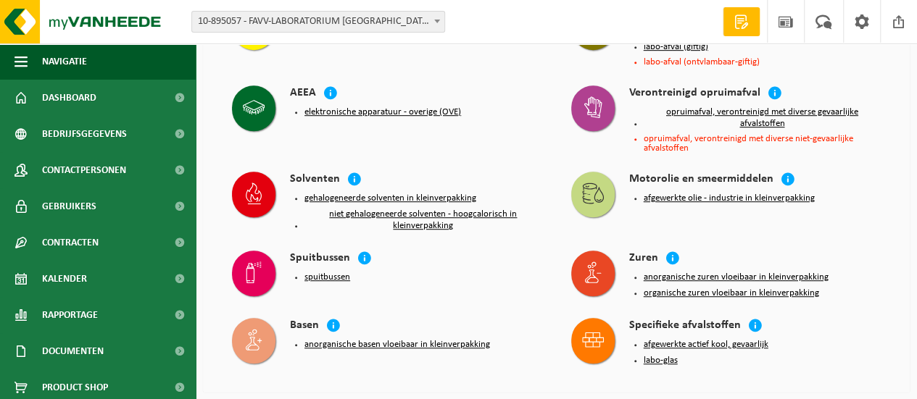
click at [684, 293] on button "organische zuren vloeibaar in kleinverpakking" at bounding box center [731, 294] width 175 height 12
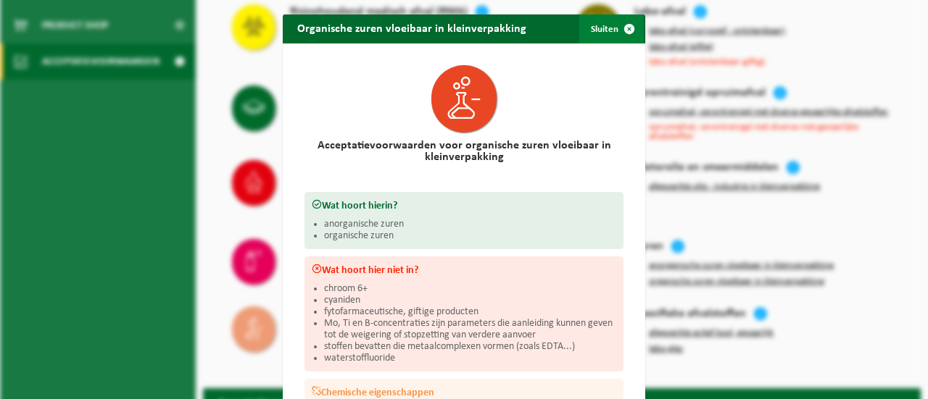
click at [624, 28] on span "button" at bounding box center [629, 29] width 29 height 29
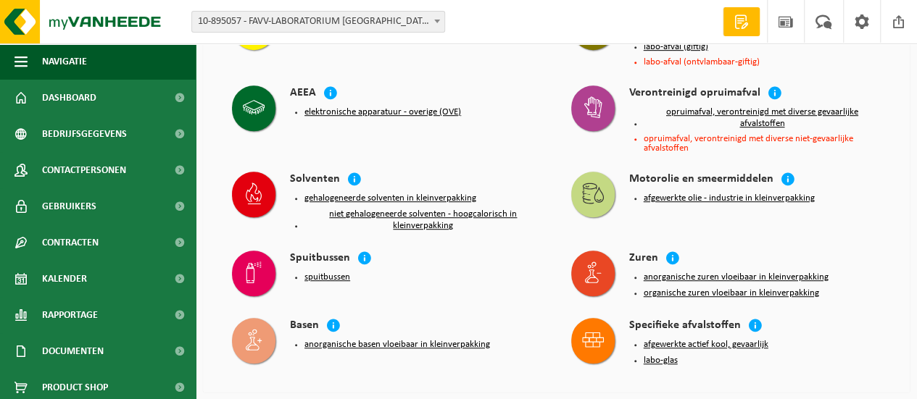
click at [711, 272] on button "anorganische zuren vloeibaar in kleinverpakking" at bounding box center [736, 278] width 185 height 12
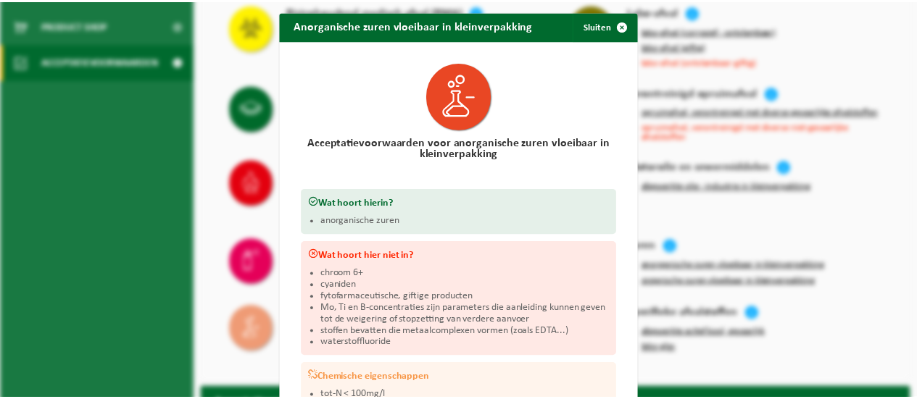
scroll to position [0, 0]
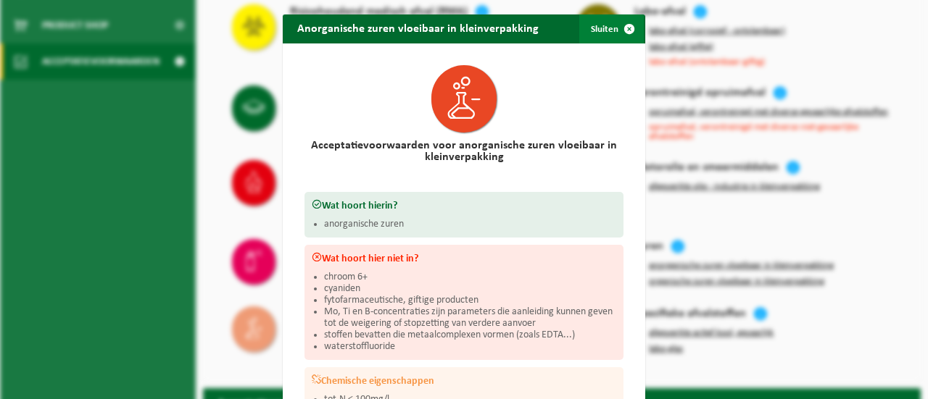
click at [622, 30] on span "button" at bounding box center [629, 29] width 29 height 29
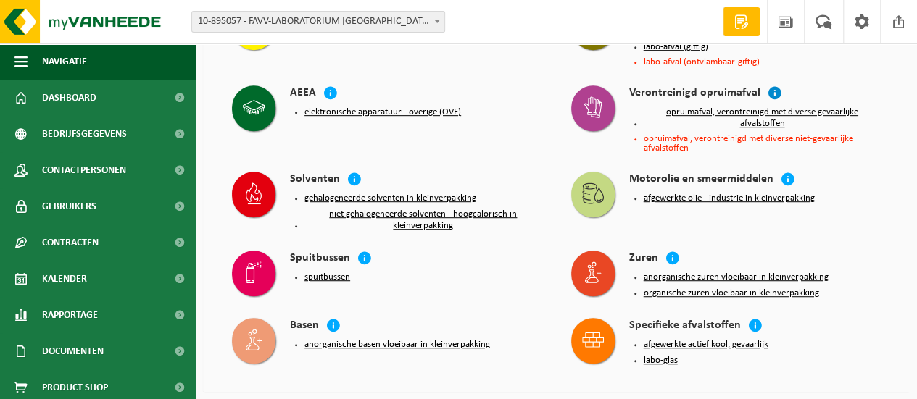
click at [770, 89] on icon at bounding box center [775, 93] width 15 height 15
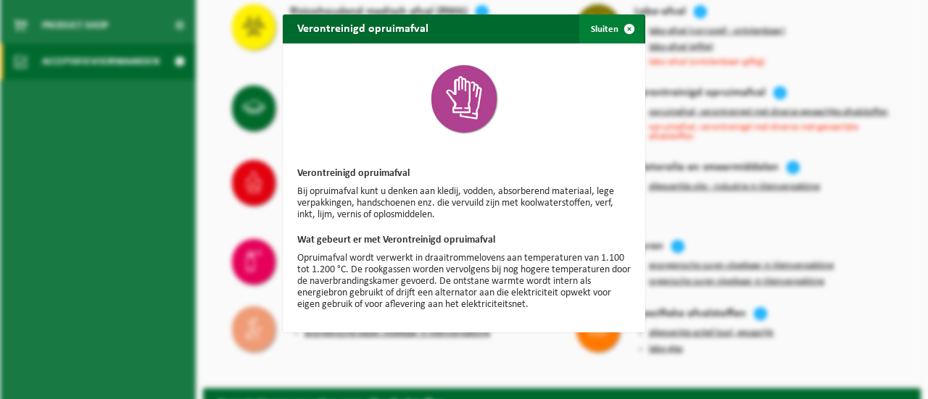
click at [618, 27] on span "button" at bounding box center [629, 29] width 29 height 29
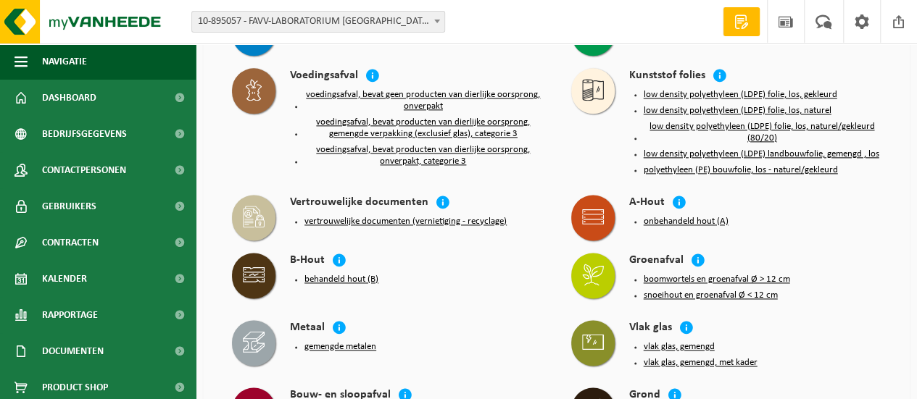
scroll to position [888, 0]
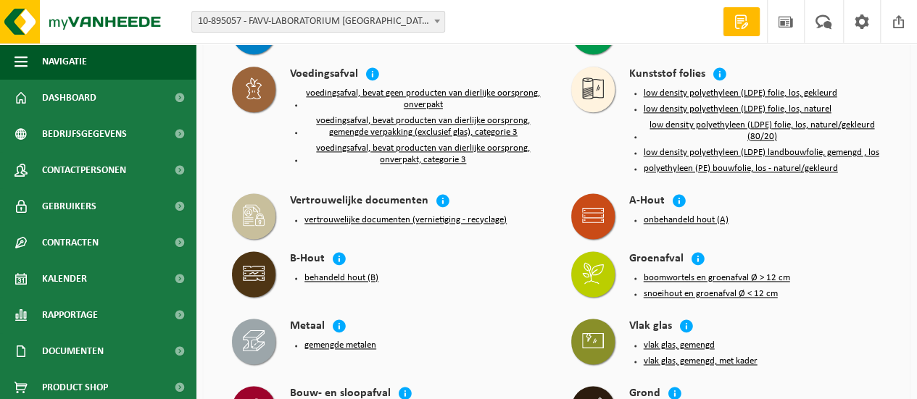
click at [333, 340] on button "gemengde metalen" at bounding box center [341, 346] width 72 height 12
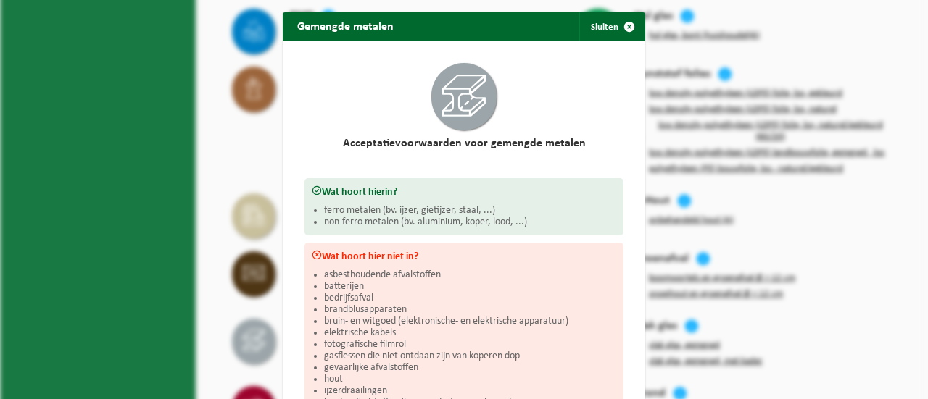
scroll to position [0, 0]
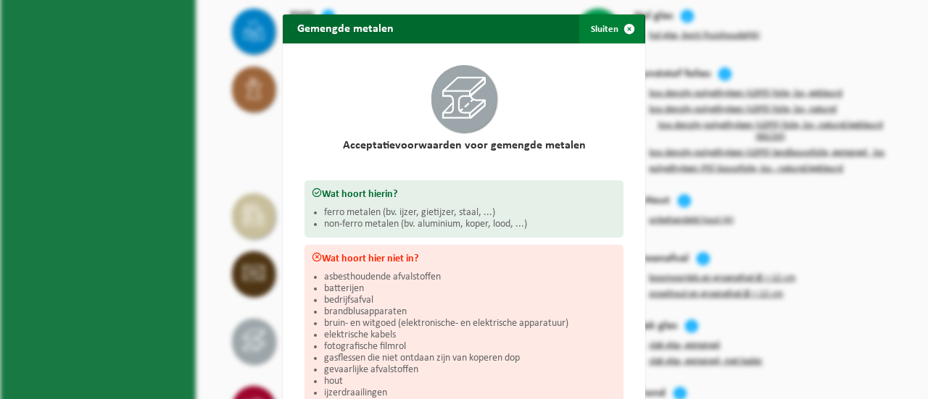
click at [622, 28] on span "button" at bounding box center [629, 29] width 29 height 29
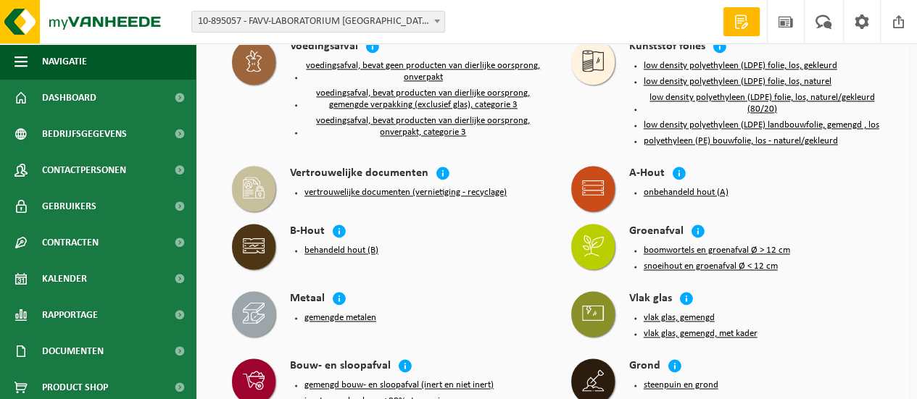
scroll to position [979, 0]
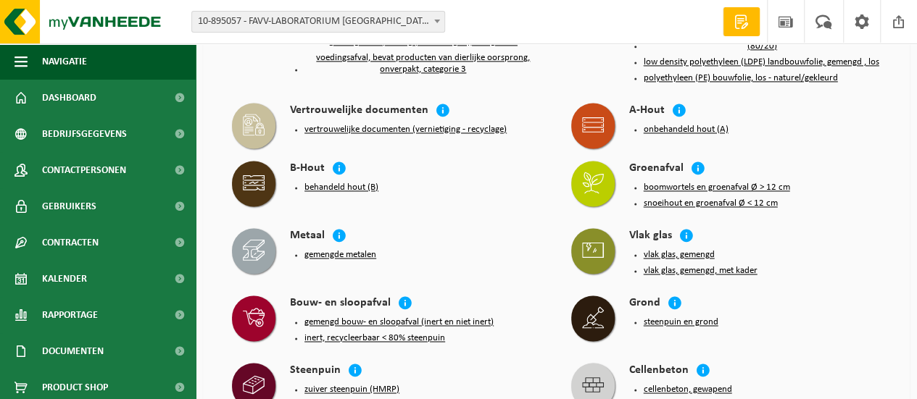
click at [344, 317] on button "gemengd bouw- en sloopafval (inert en niet inert)" at bounding box center [399, 323] width 189 height 12
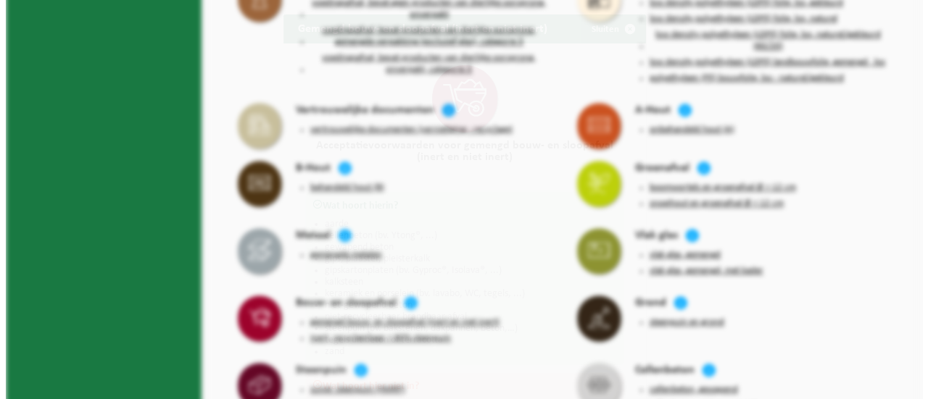
scroll to position [967, 0]
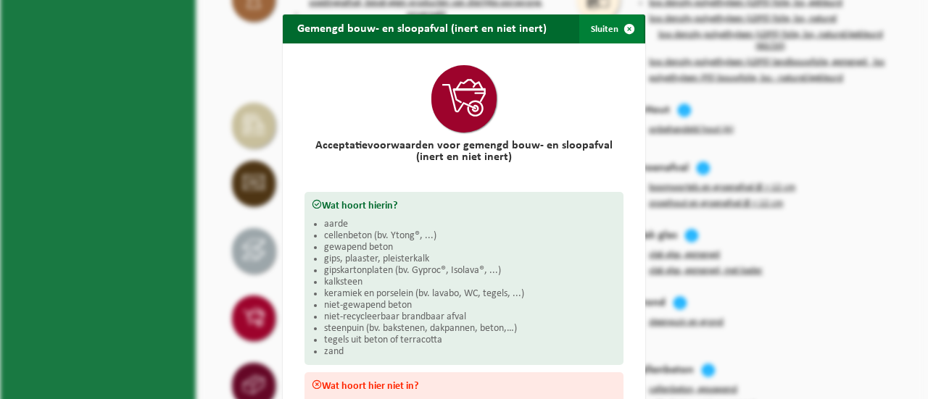
click at [626, 31] on span "button" at bounding box center [629, 29] width 29 height 29
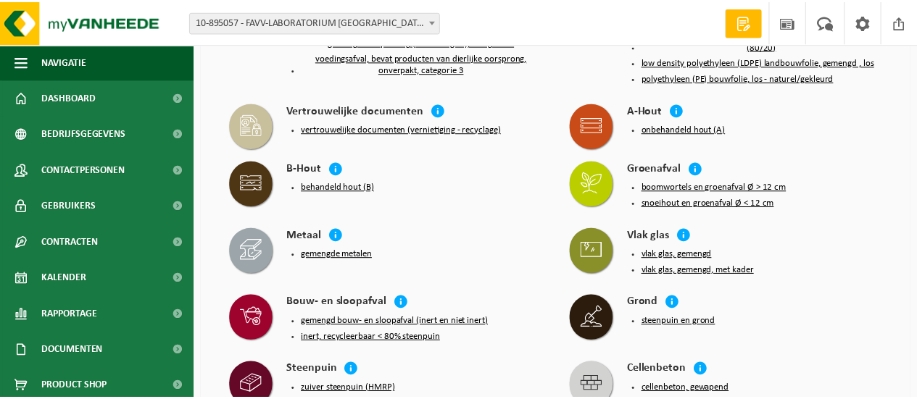
scroll to position [979, 0]
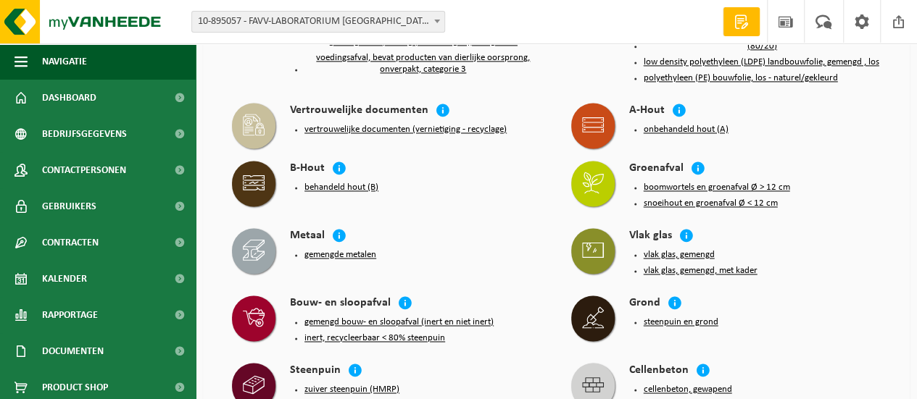
click at [314, 250] on button "gemengde metalen" at bounding box center [341, 255] width 72 height 12
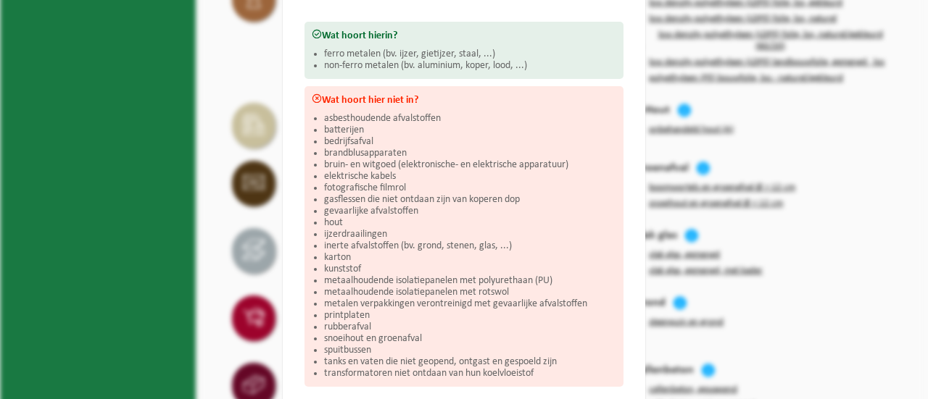
scroll to position [0, 0]
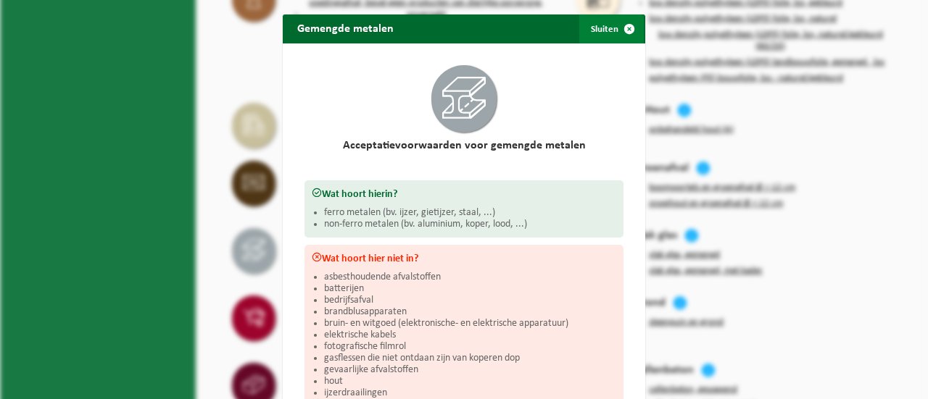
click at [626, 27] on span "button" at bounding box center [629, 29] width 29 height 29
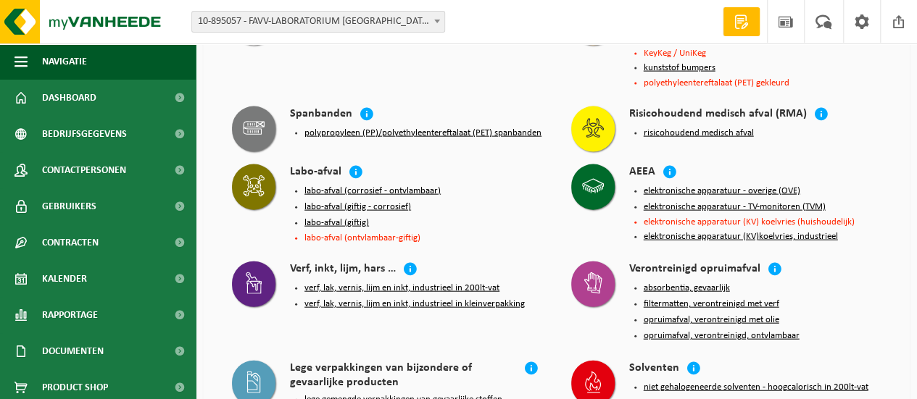
scroll to position [1541, 0]
click at [387, 233] on li "labo-afval (ontvlambaar-giftig)" at bounding box center [424, 237] width 238 height 9
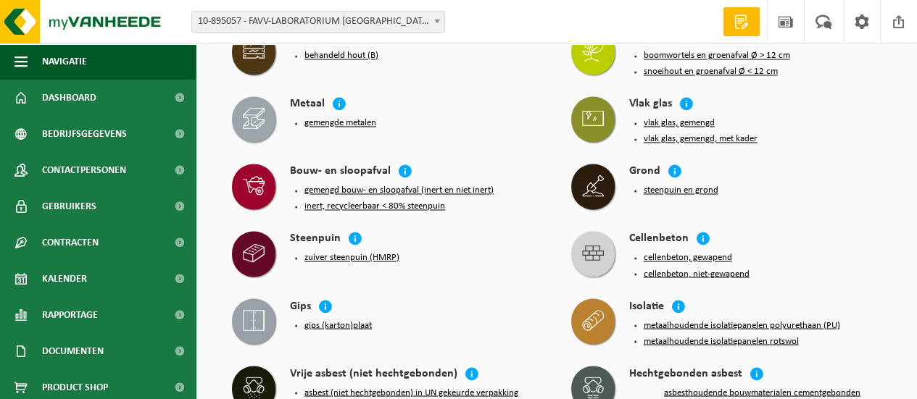
scroll to position [1065, 0]
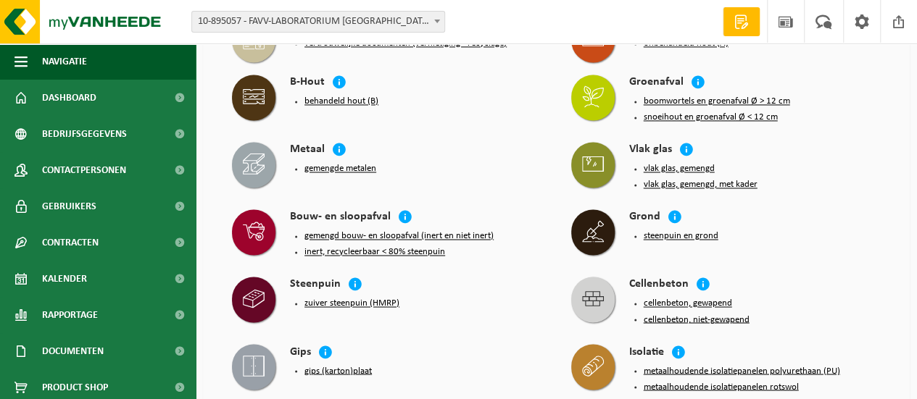
click at [323, 163] on button "gemengde metalen" at bounding box center [341, 169] width 72 height 12
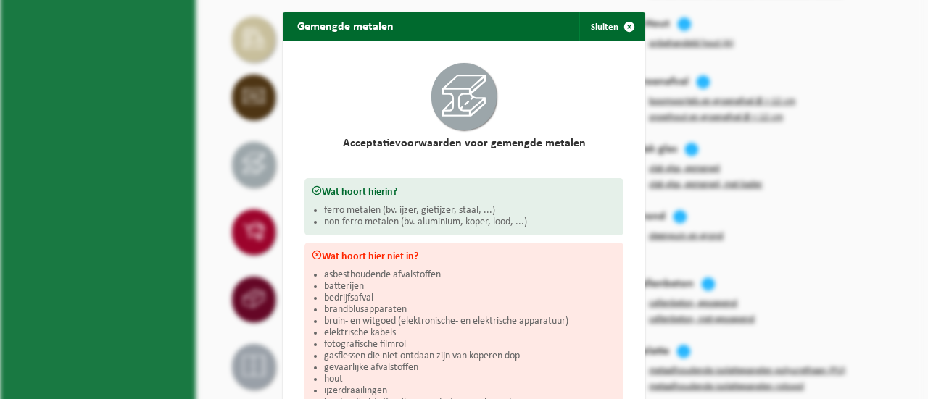
scroll to position [0, 0]
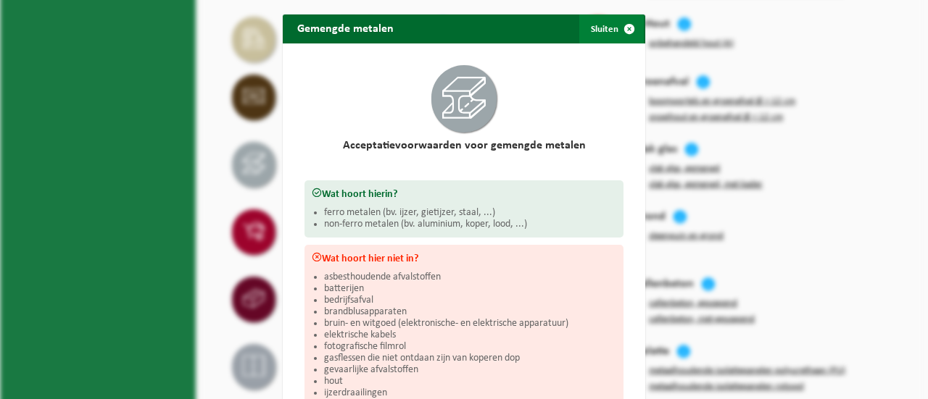
click at [624, 24] on span "button" at bounding box center [629, 29] width 29 height 29
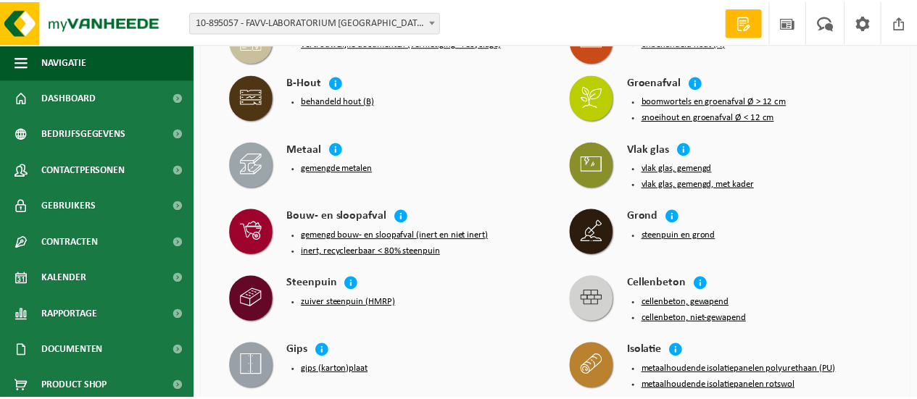
scroll to position [1065, 0]
